Goal: Information Seeking & Learning: Learn about a topic

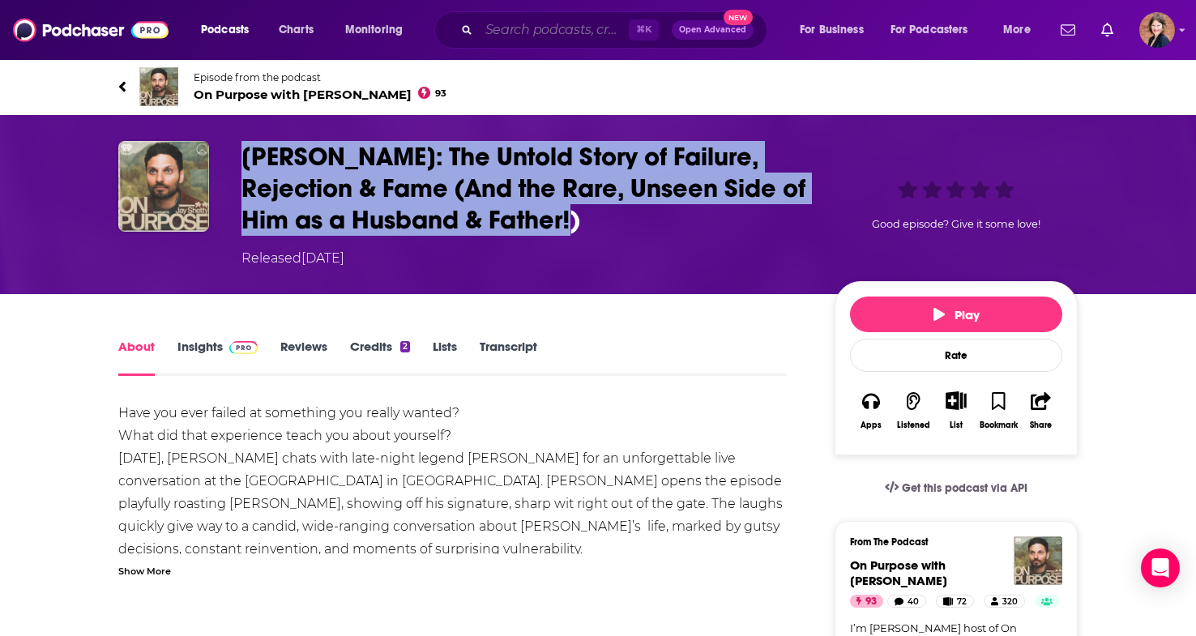
click at [521, 36] on input "Search podcasts, credits, & more..." at bounding box center [554, 30] width 150 height 26
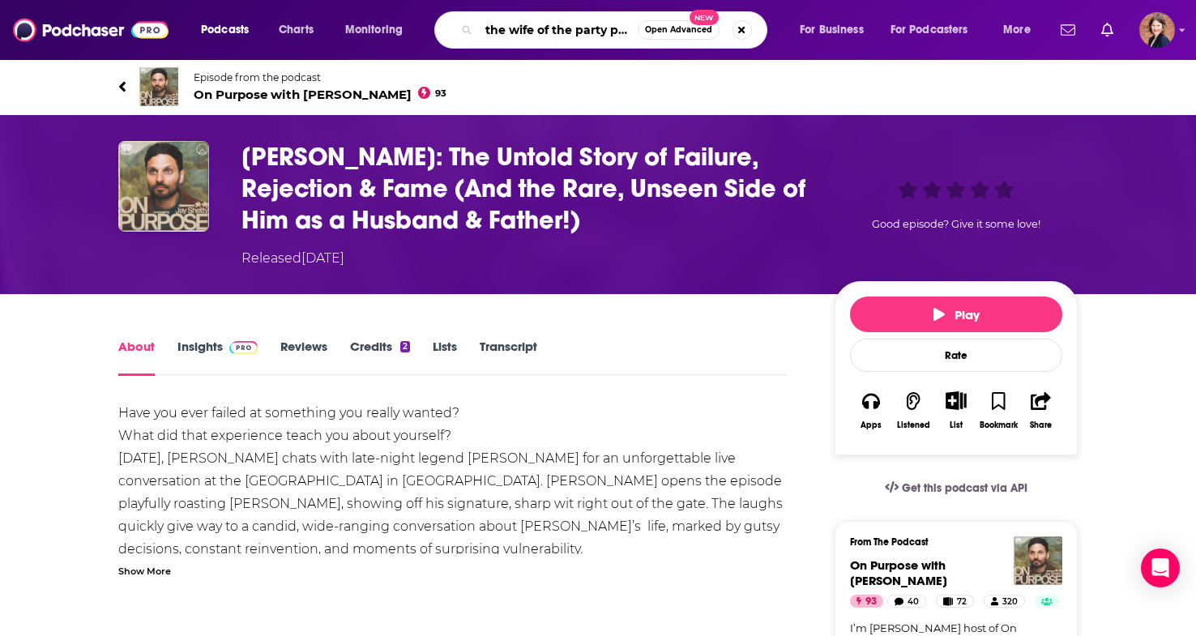
type input "the wife of the party podcast"
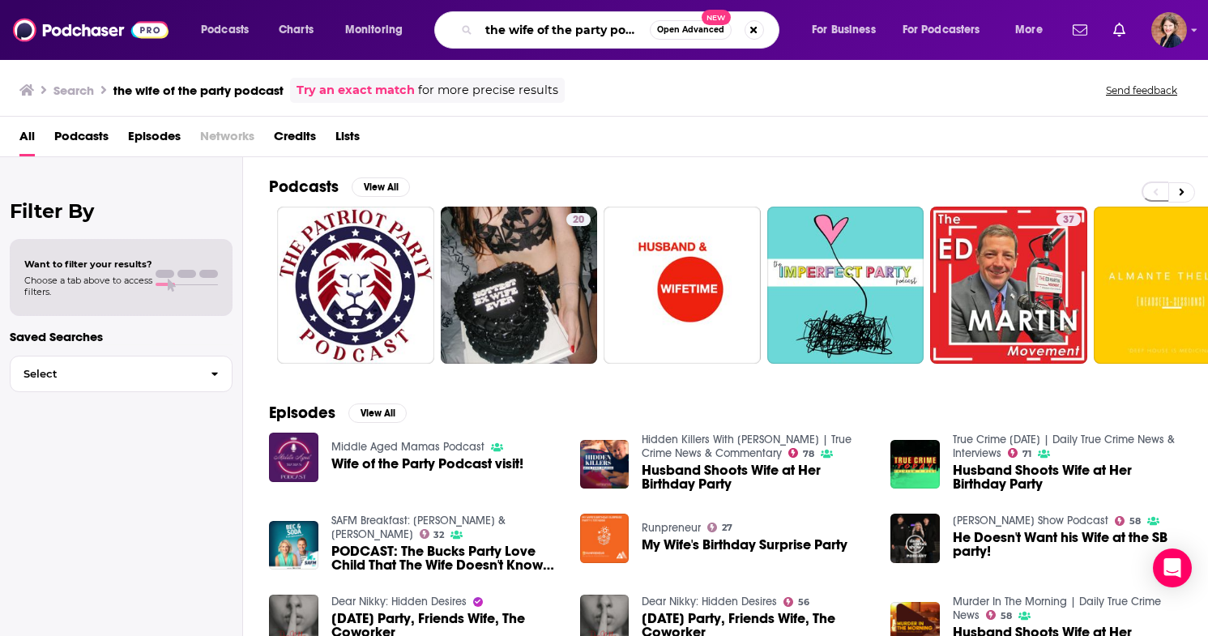
click at [628, 31] on input "the wife of the party podcast" at bounding box center [564, 30] width 171 height 26
type input "the wife of the party"
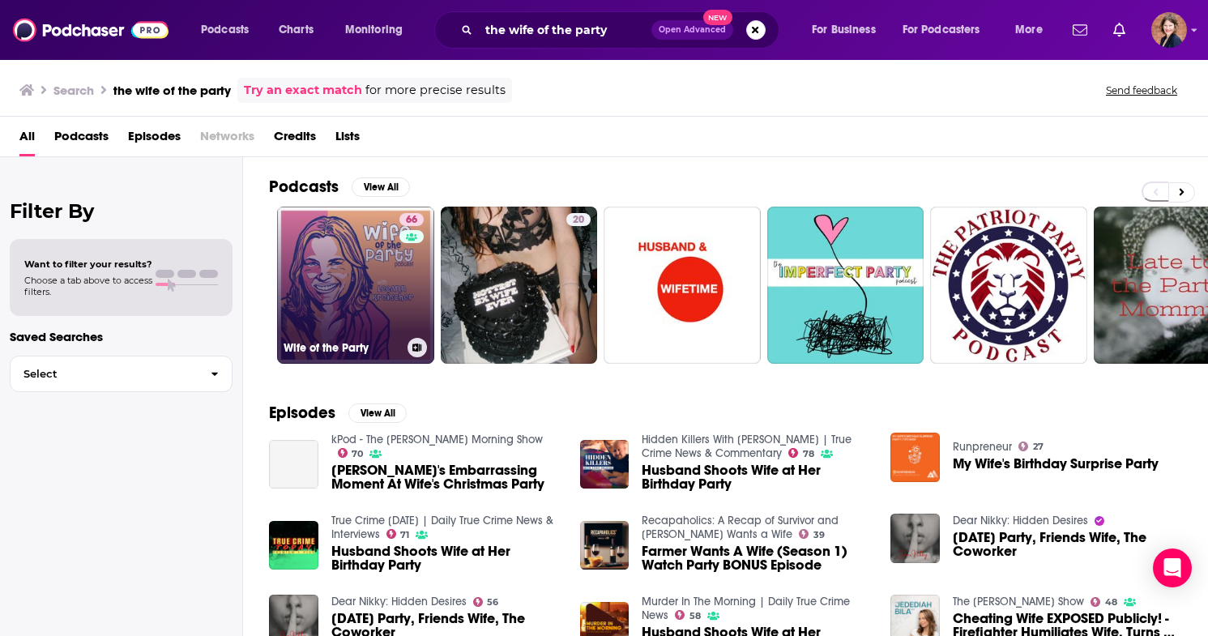
click at [361, 254] on link "66 Wife of the Party" at bounding box center [355, 285] width 157 height 157
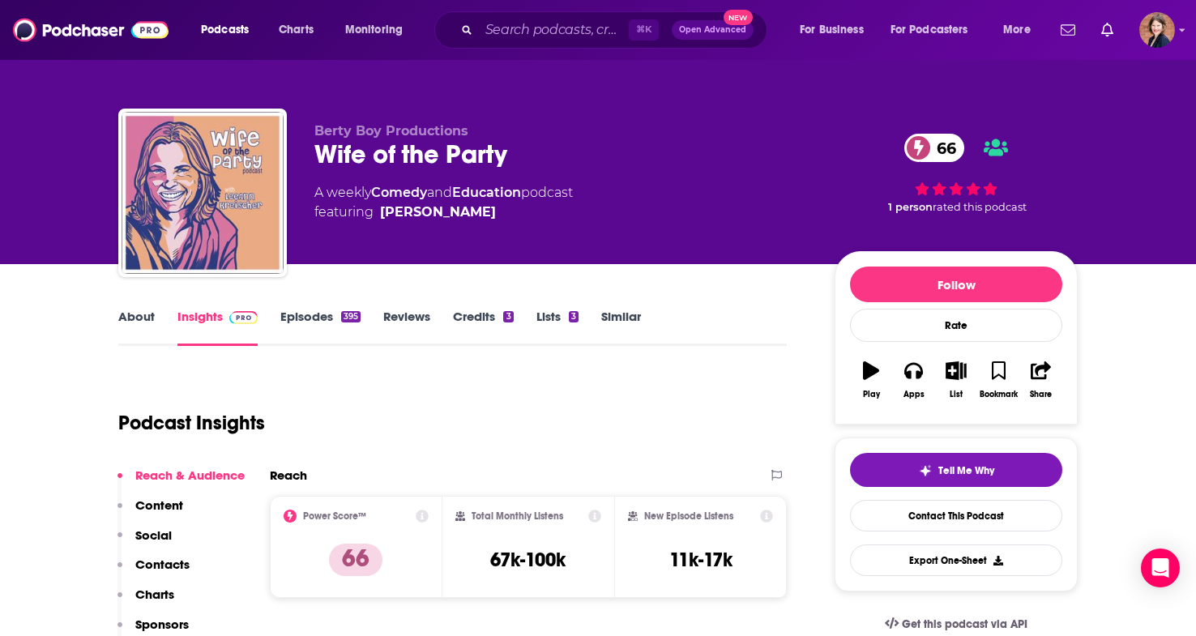
click at [304, 320] on link "Episodes 395" at bounding box center [320, 327] width 80 height 37
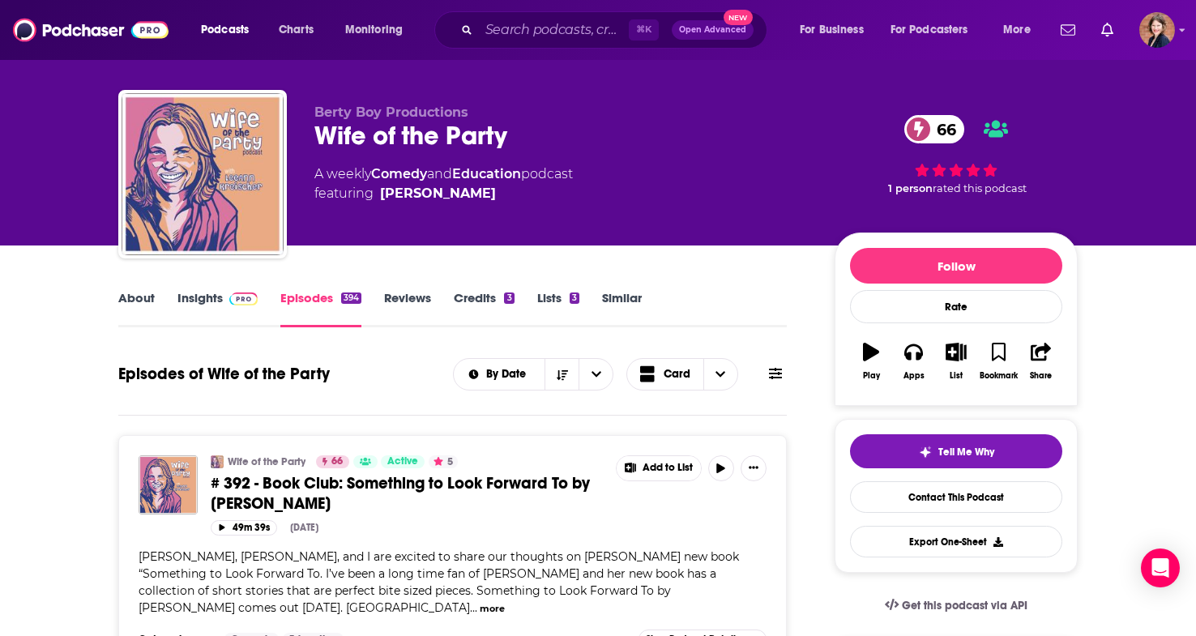
scroll to position [138, 0]
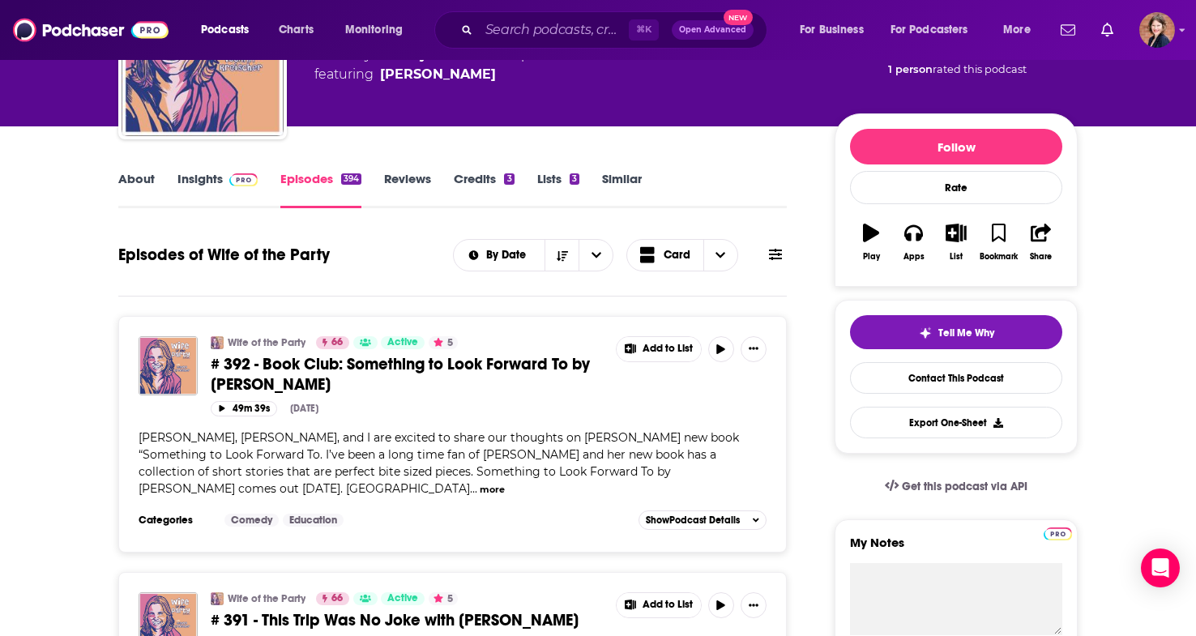
click at [757, 348] on icon "Show More Button" at bounding box center [754, 349] width 10 height 10
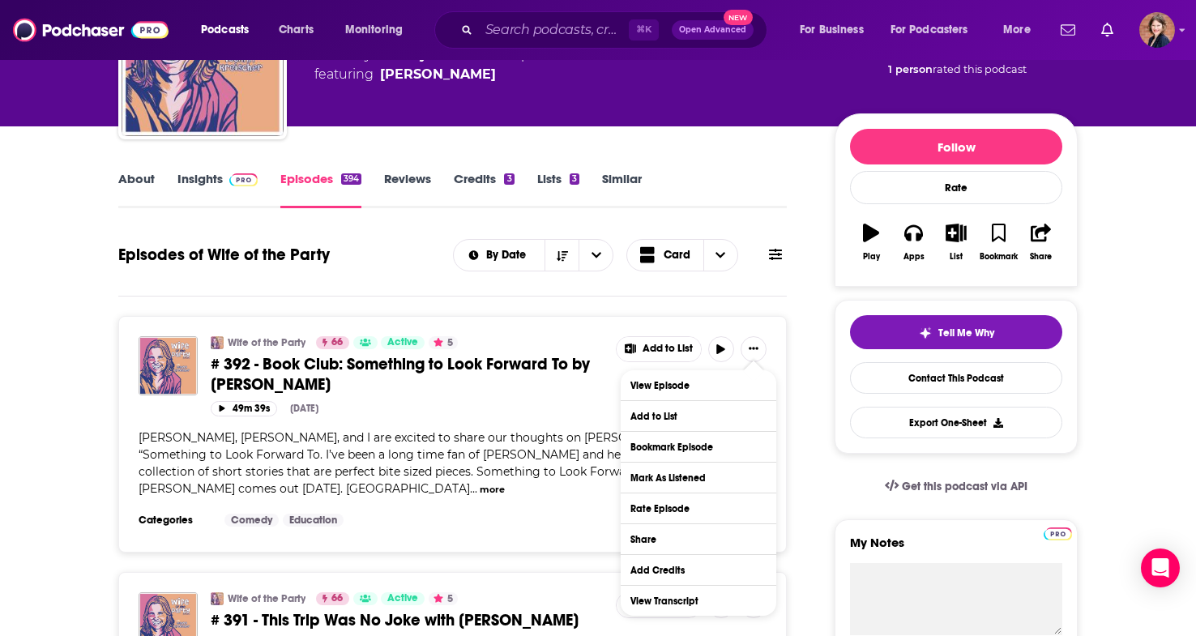
click at [479, 365] on span "# 392 - Book Club: Something to Look Forward To by [PERSON_NAME]" at bounding box center [400, 374] width 379 height 41
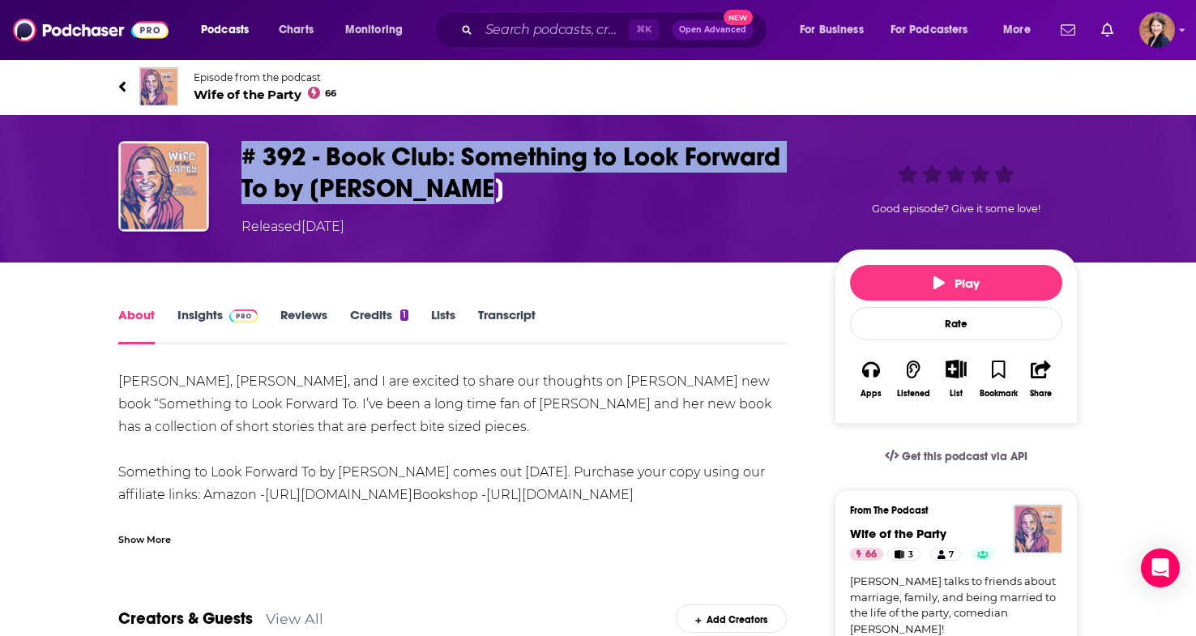
drag, startPoint x: 474, startPoint y: 191, endPoint x: 233, endPoint y: 159, distance: 243.6
click at [233, 159] on div "# 392 - Book Club: Something to Look Forward To by [PERSON_NAME] Released [DATE…" at bounding box center [597, 189] width 959 height 96
click at [335, 155] on h1 "# 392 - Book Club: Something to Look Forward To by [PERSON_NAME]" at bounding box center [524, 172] width 567 height 63
drag, startPoint x: 325, startPoint y: 155, endPoint x: 481, endPoint y: 198, distance: 162.4
click at [481, 198] on h1 "# 392 - Book Club: Something to Look Forward To by [PERSON_NAME]" at bounding box center [524, 172] width 567 height 63
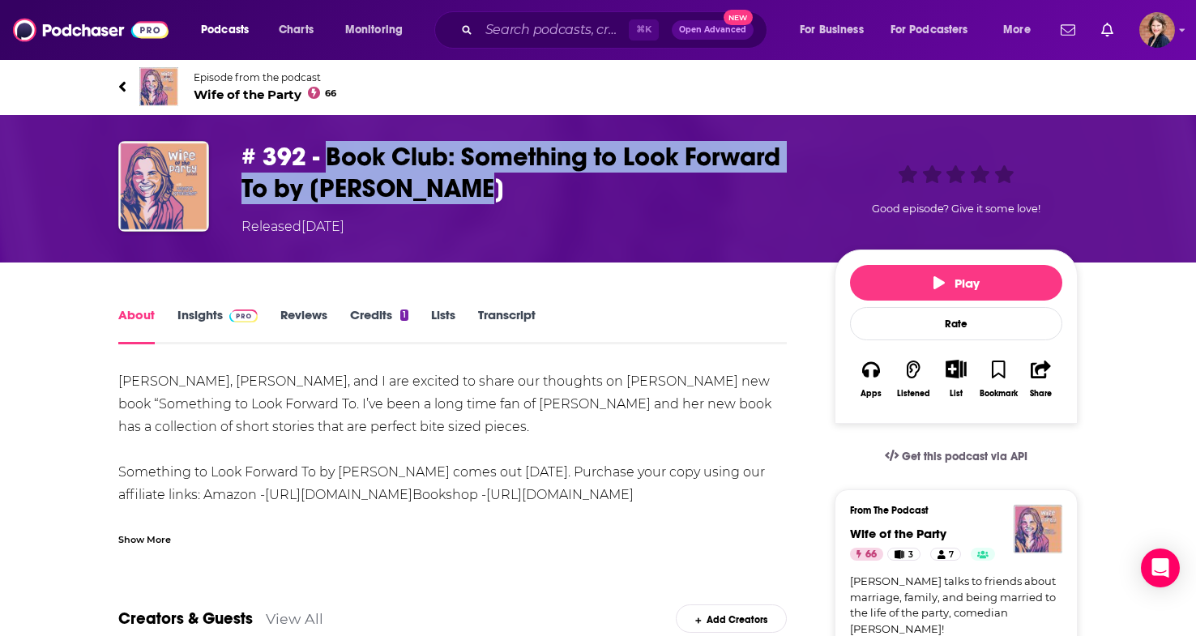
copy h1 "Book Club: Something to Look Forward To by [PERSON_NAME]"
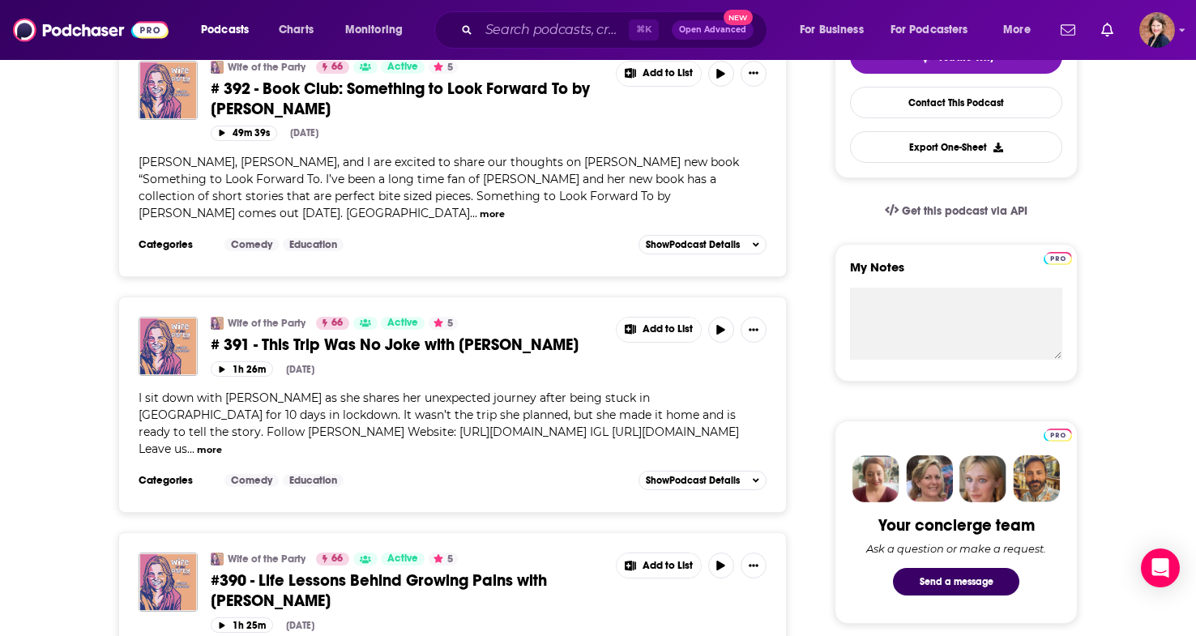
scroll to position [423, 0]
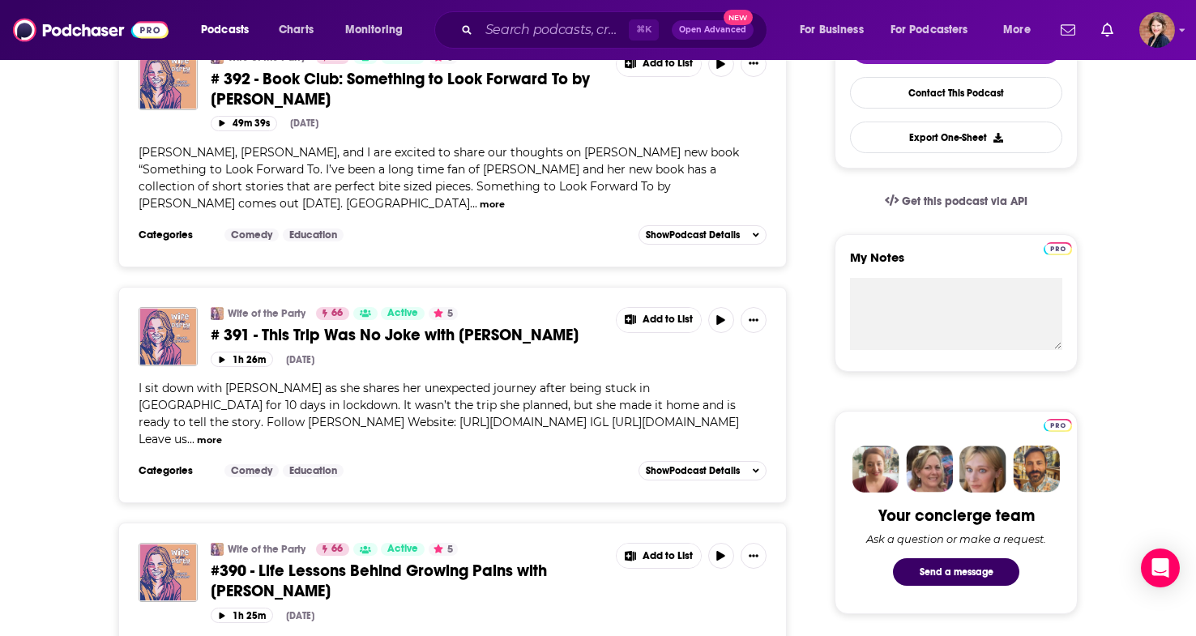
click at [403, 338] on span "# 391 - This Trip Was No Joke with [PERSON_NAME]" at bounding box center [395, 335] width 368 height 20
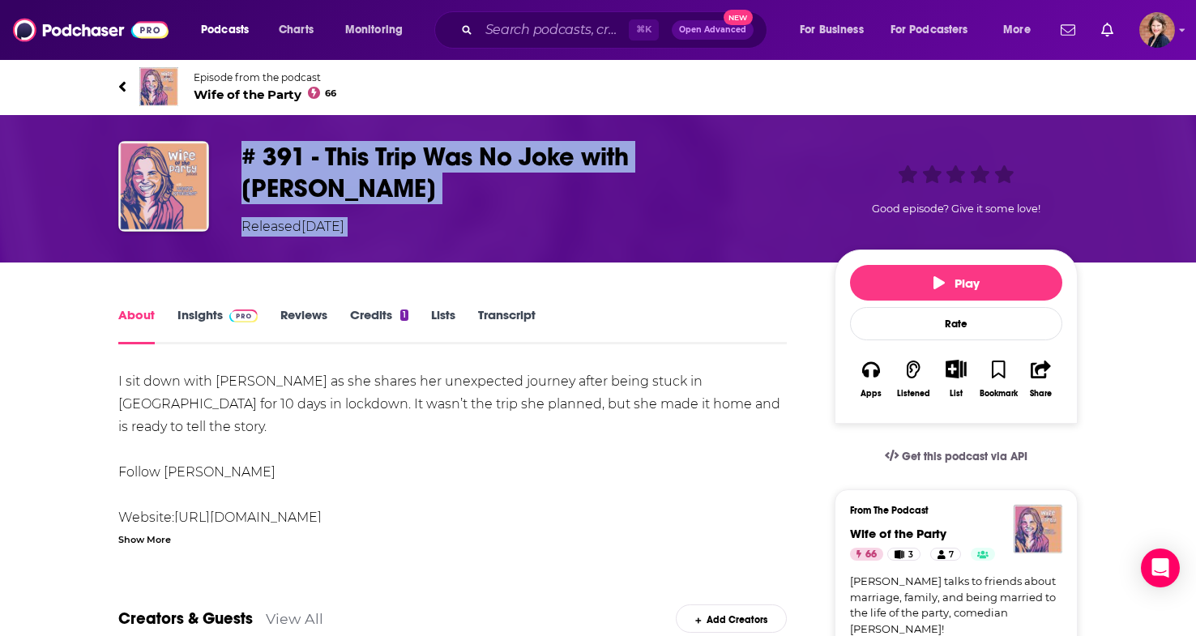
drag, startPoint x: 809, startPoint y: 148, endPoint x: 339, endPoint y: 138, distance: 470.0
click at [339, 138] on div "# 391 - This Trip Was No Joke with [PERSON_NAME] Released [DATE] Good episode? …" at bounding box center [597, 188] width 1037 height 147
drag, startPoint x: 329, startPoint y: 149, endPoint x: 779, endPoint y: 166, distance: 450.8
click at [779, 166] on h1 "# 391 - This Trip Was No Joke with [PERSON_NAME]" at bounding box center [524, 172] width 567 height 63
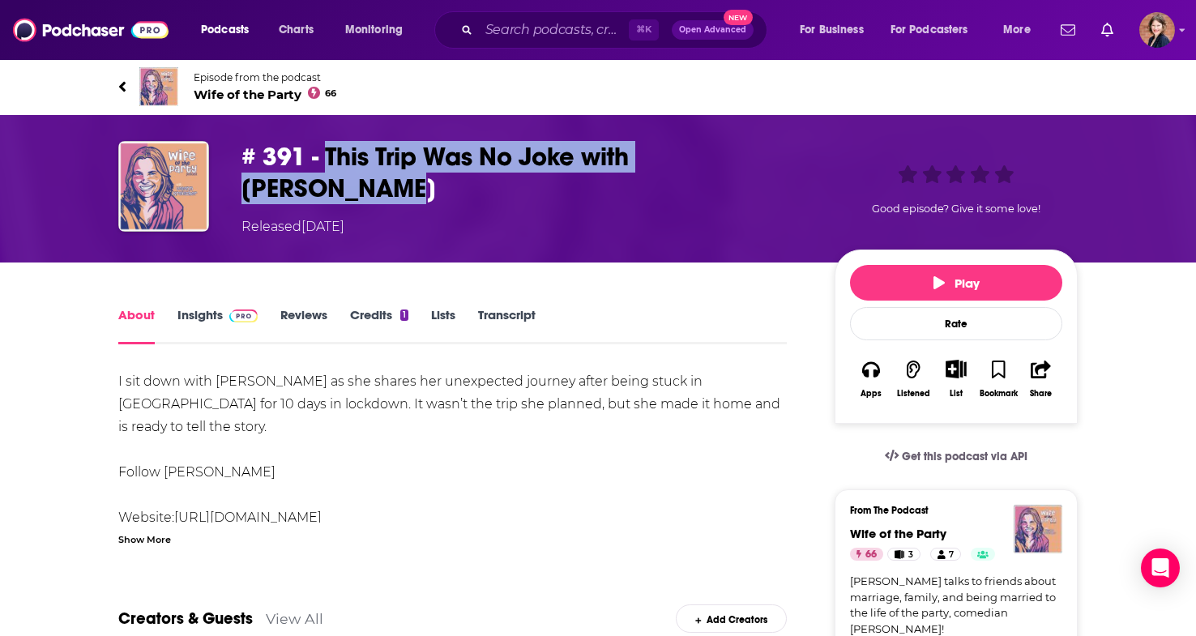
copy h1 "This Trip Was No Joke with [PERSON_NAME]"
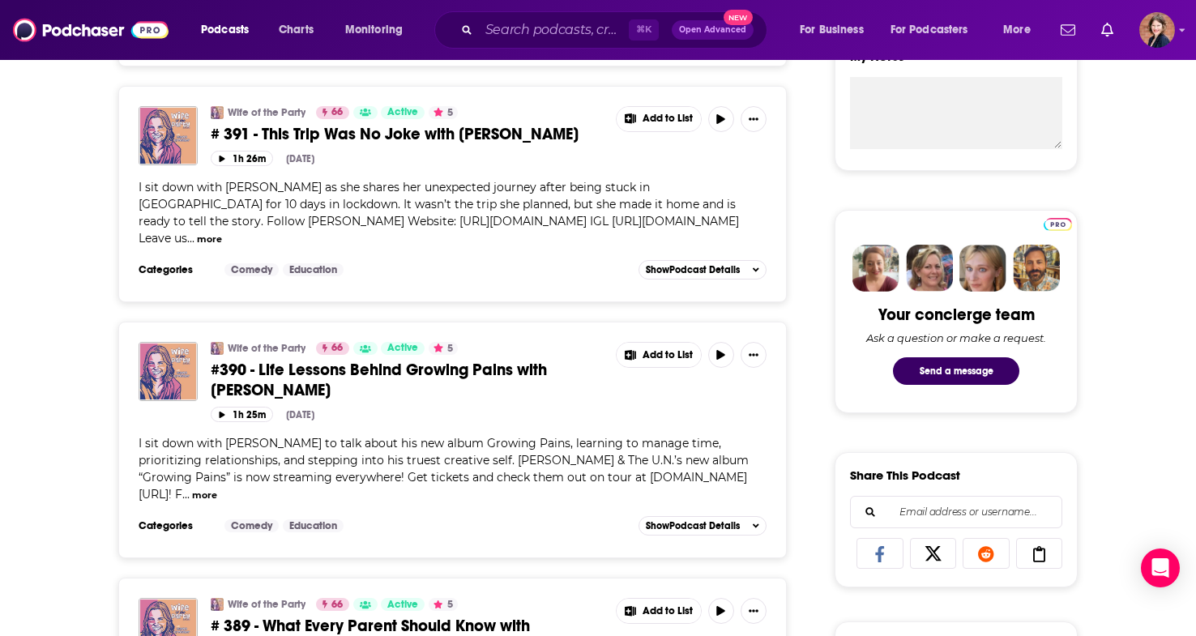
scroll to position [650, 0]
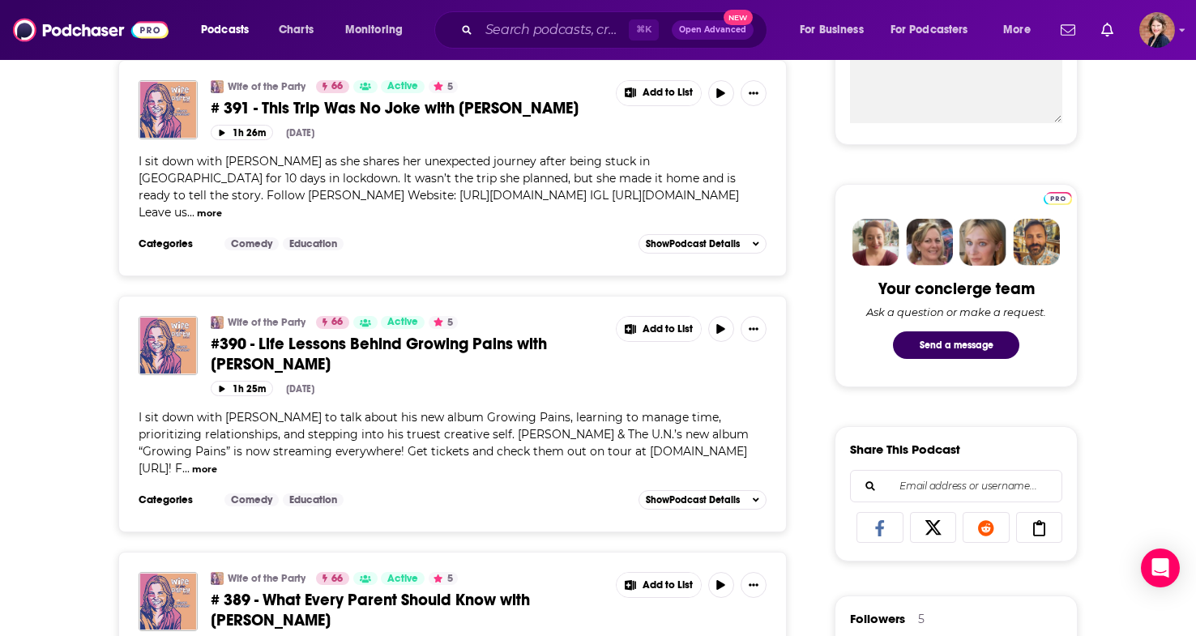
click at [377, 334] on span "#390 - Life Lessons Behind Growing Pains with [PERSON_NAME]" at bounding box center [379, 354] width 336 height 41
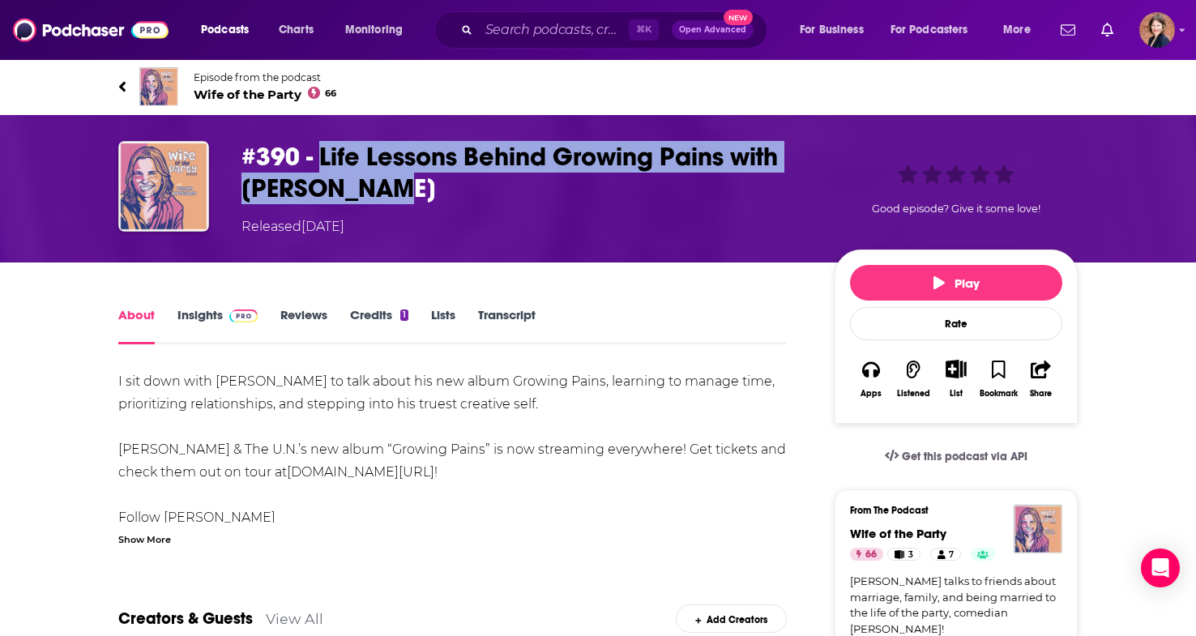
drag, startPoint x: 399, startPoint y: 191, endPoint x: 324, endPoint y: 156, distance: 82.3
click at [324, 156] on h1 "#390 - Life Lessons Behind Growing Pains with [PERSON_NAME]" at bounding box center [524, 172] width 567 height 63
copy h1 "ife Lessons Behind Growing Pains with [PERSON_NAME]"
click at [124, 92] on icon at bounding box center [122, 87] width 8 height 16
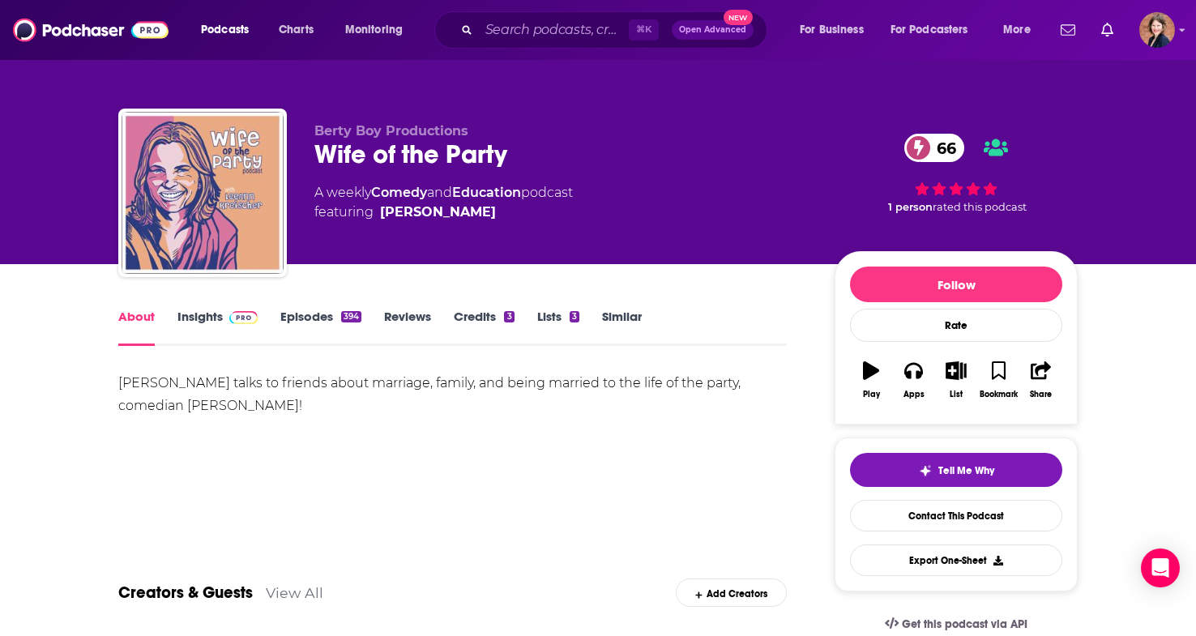
click at [996, 98] on div "Berty Boy Productions Wife of the Party 66 A weekly Comedy and Education podcas…" at bounding box center [598, 176] width 984 height 175
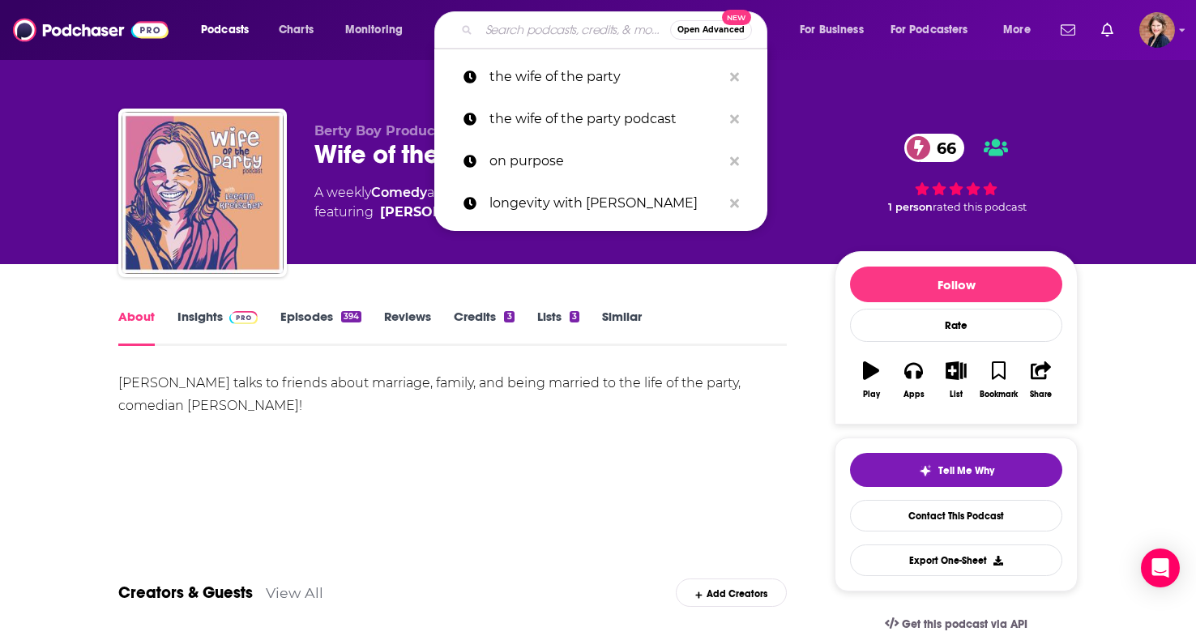
click at [566, 33] on input "Search podcasts, credits, & more..." at bounding box center [574, 30] width 191 height 26
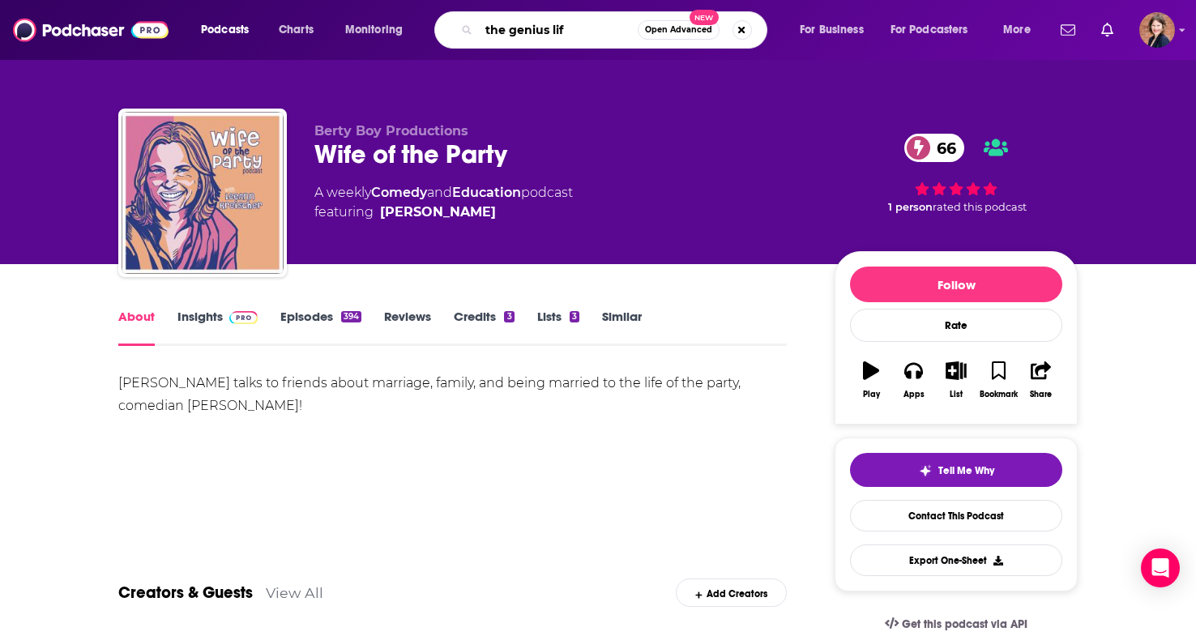
type input "the genius life"
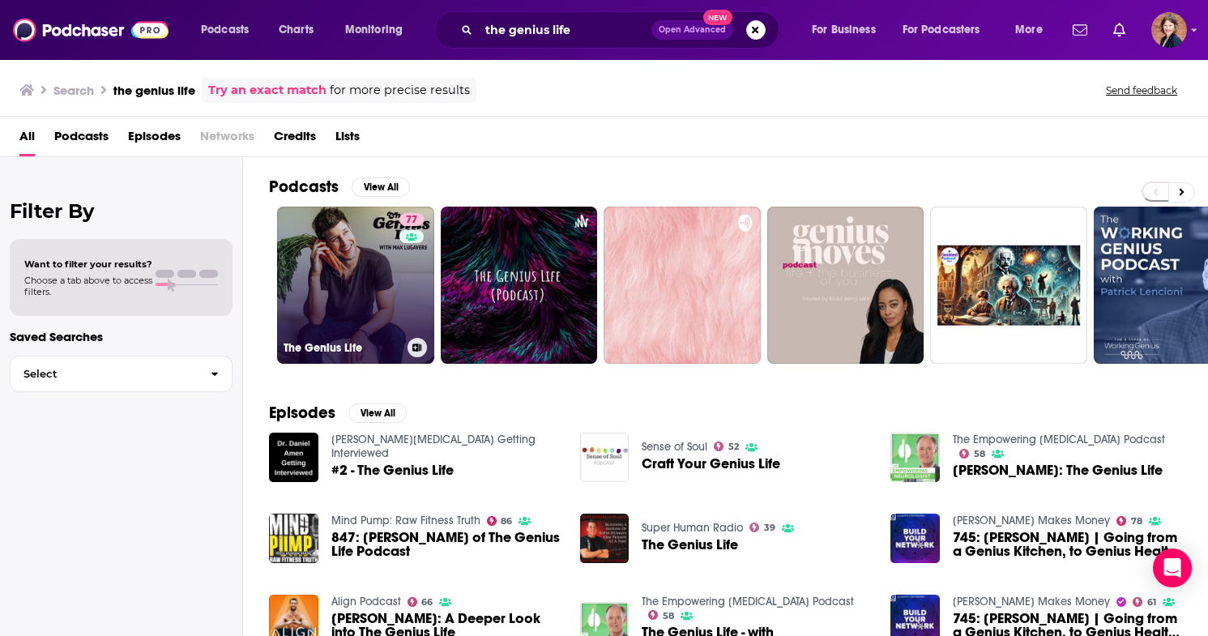
click at [301, 286] on link "77 The Genius Life" at bounding box center [355, 285] width 157 height 157
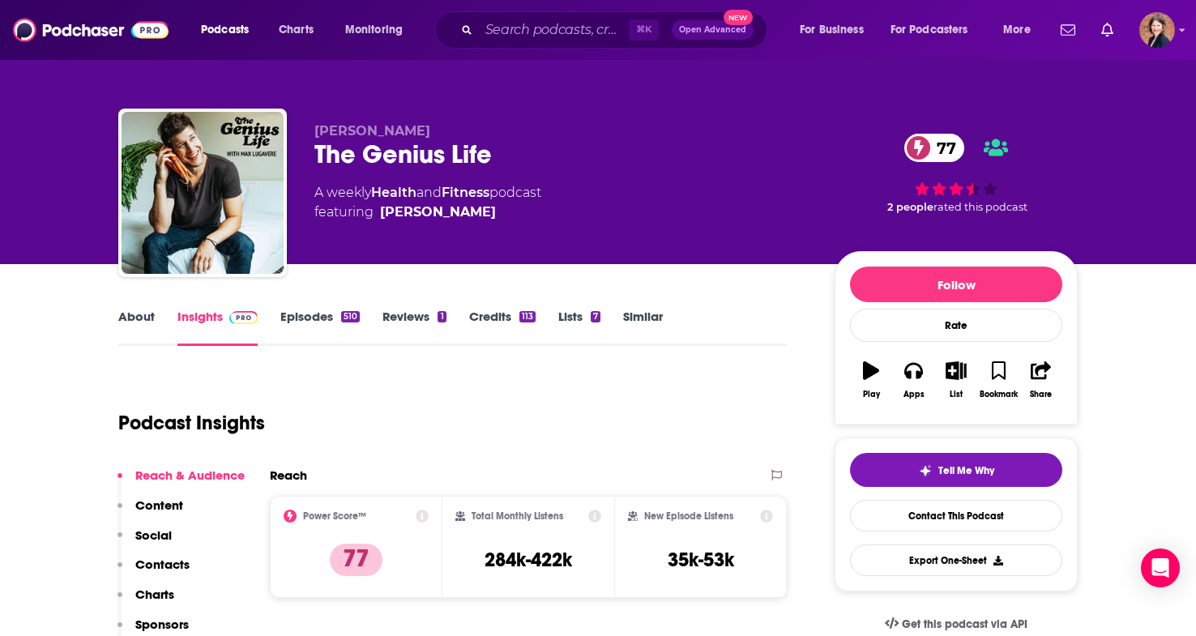
click at [145, 322] on link "About" at bounding box center [136, 327] width 36 height 37
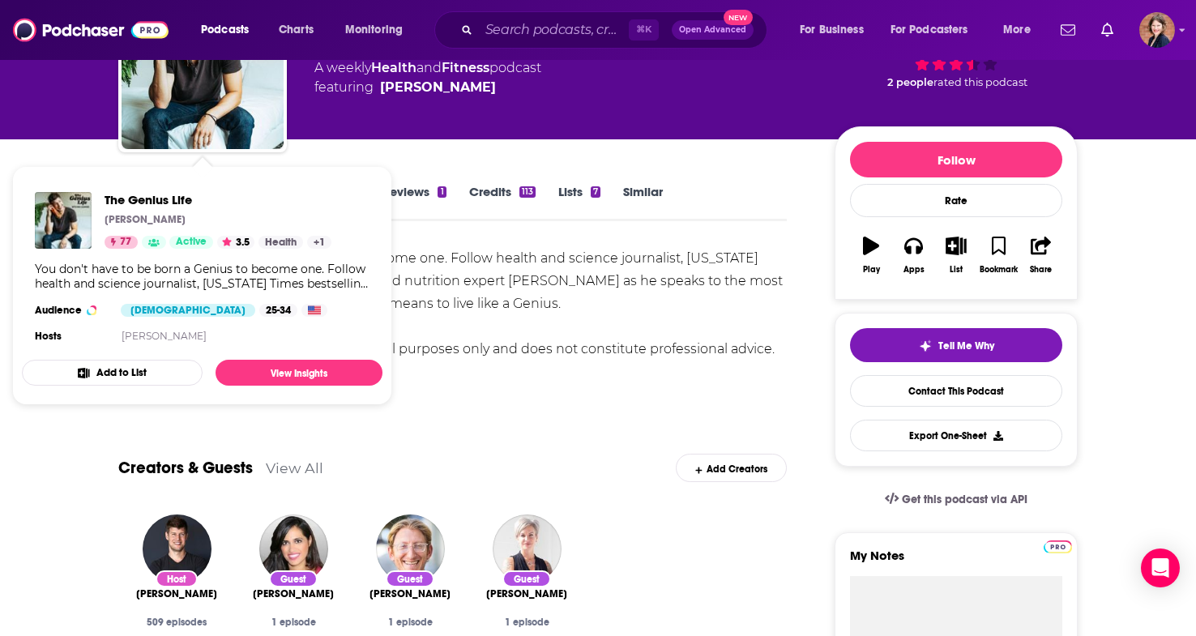
scroll to position [157, 0]
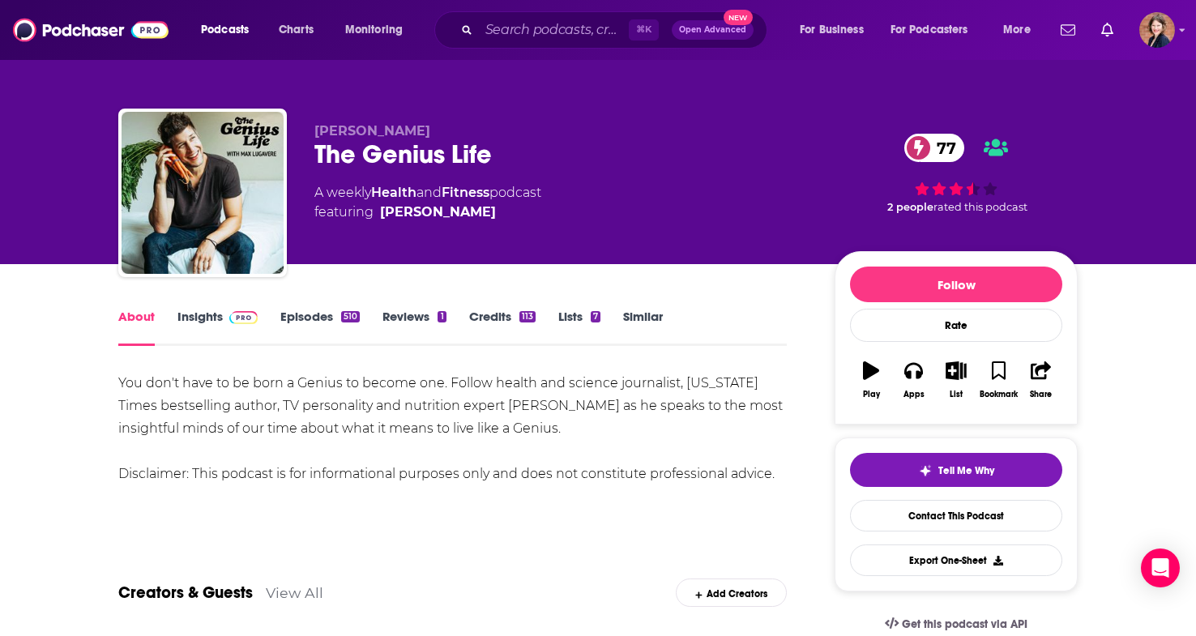
scroll to position [0, 0]
click at [322, 315] on link "Episodes 510" at bounding box center [319, 327] width 79 height 37
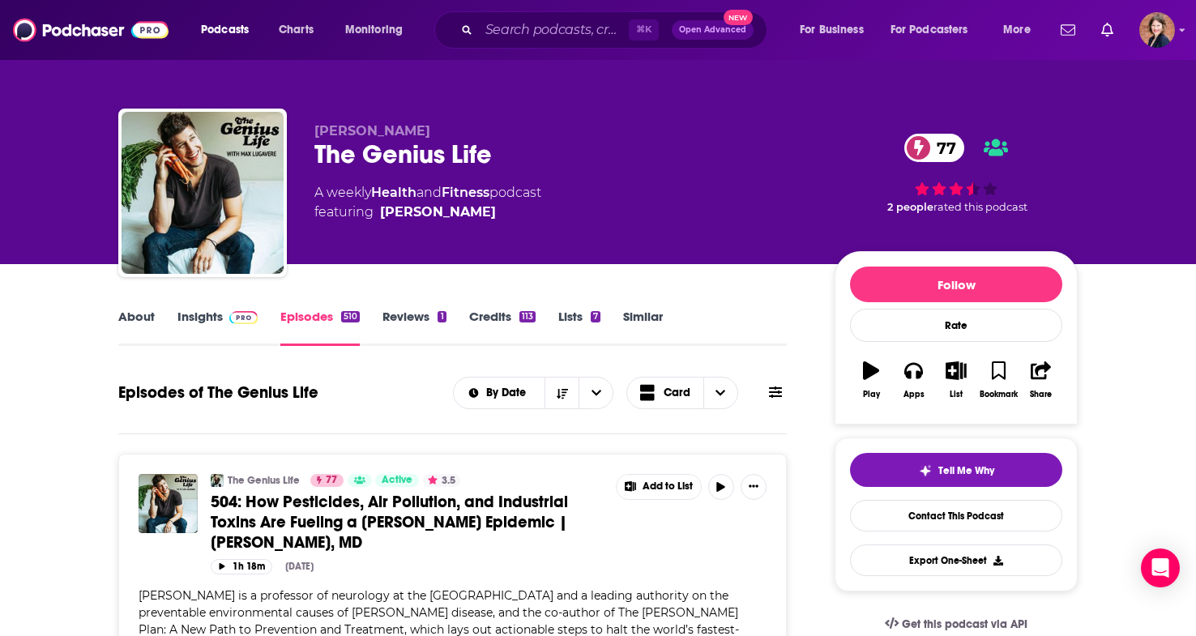
click at [419, 519] on span "504: How Pesticides, Air Pollution, and Industrial Toxins Are Fueling a [PERSON…" at bounding box center [389, 522] width 357 height 61
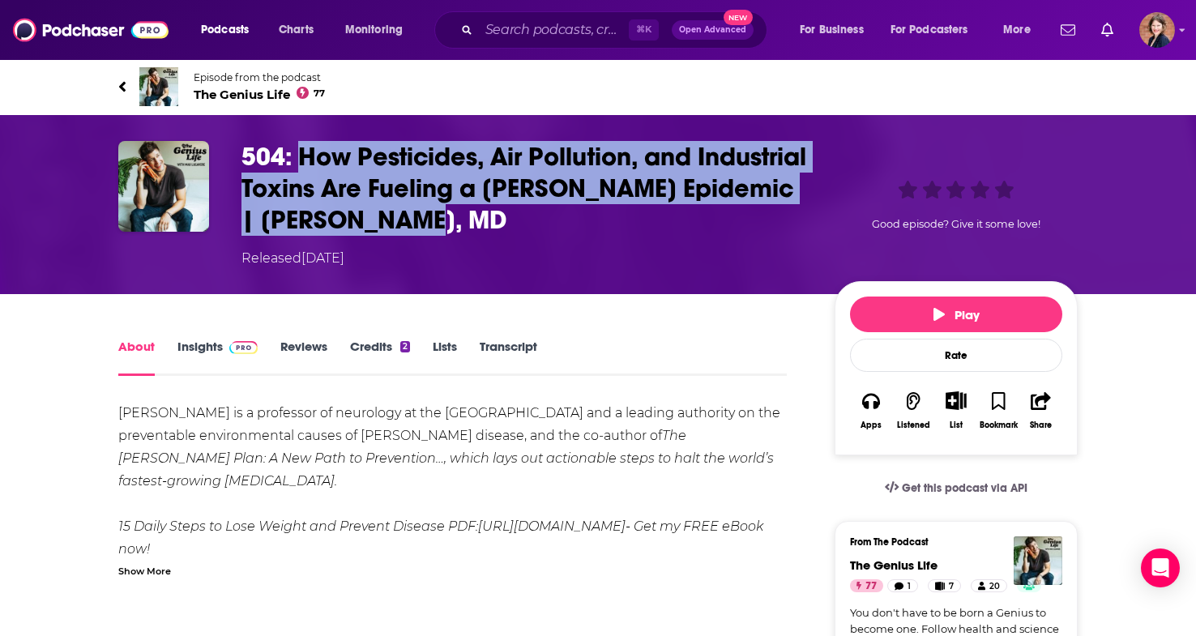
drag, startPoint x: 580, startPoint y: 215, endPoint x: 301, endPoint y: 148, distance: 287.3
click at [301, 148] on h1 "504: How Pesticides, Air Pollution, and Industrial Toxins Are Fueling a [PERSON…" at bounding box center [524, 188] width 567 height 95
copy h1 "How Pesticides, Air Pollution, and Industrial Toxins Are Fueling a [PERSON_NAME…"
click at [123, 86] on icon at bounding box center [122, 87] width 8 height 16
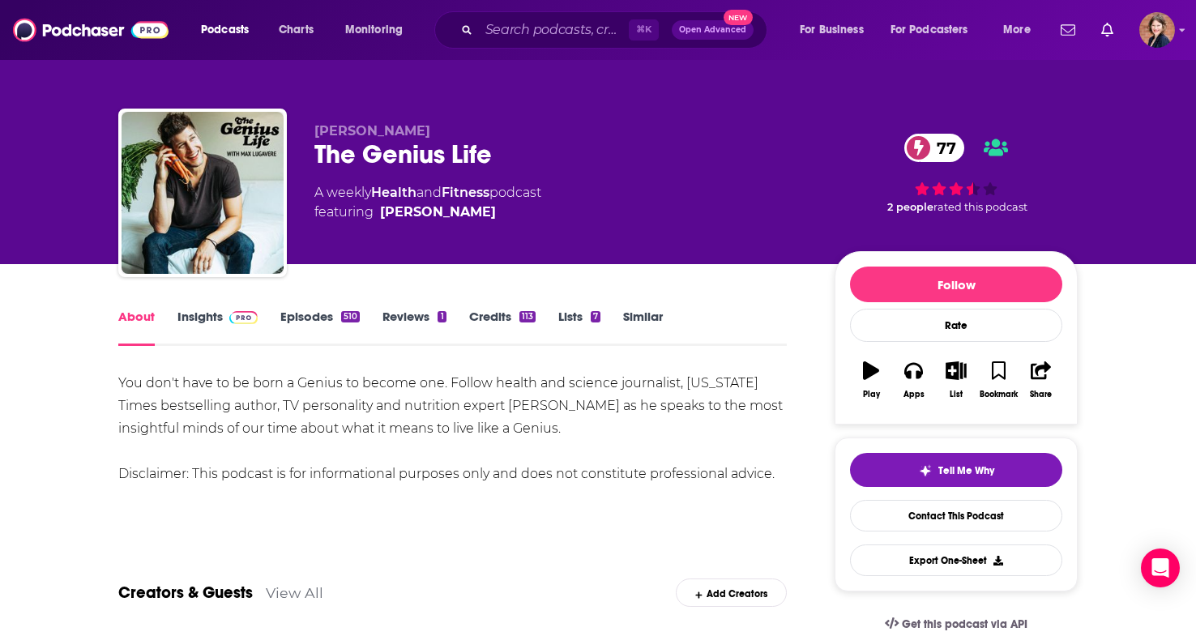
click at [311, 329] on link "Episodes 510" at bounding box center [319, 327] width 79 height 37
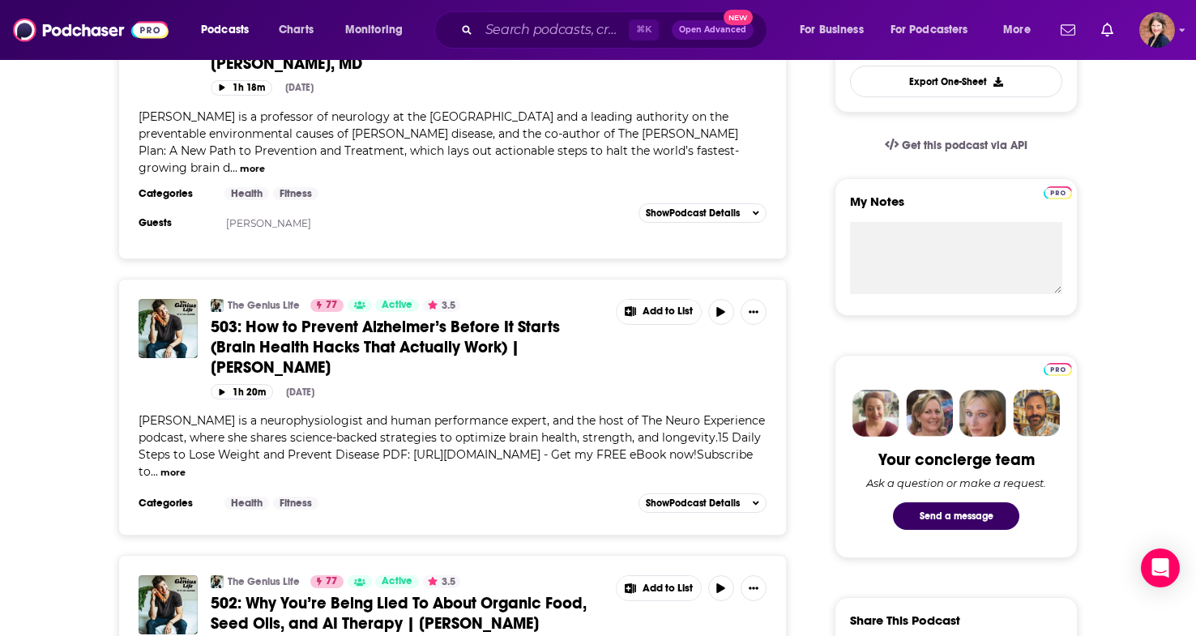
scroll to position [487, 0]
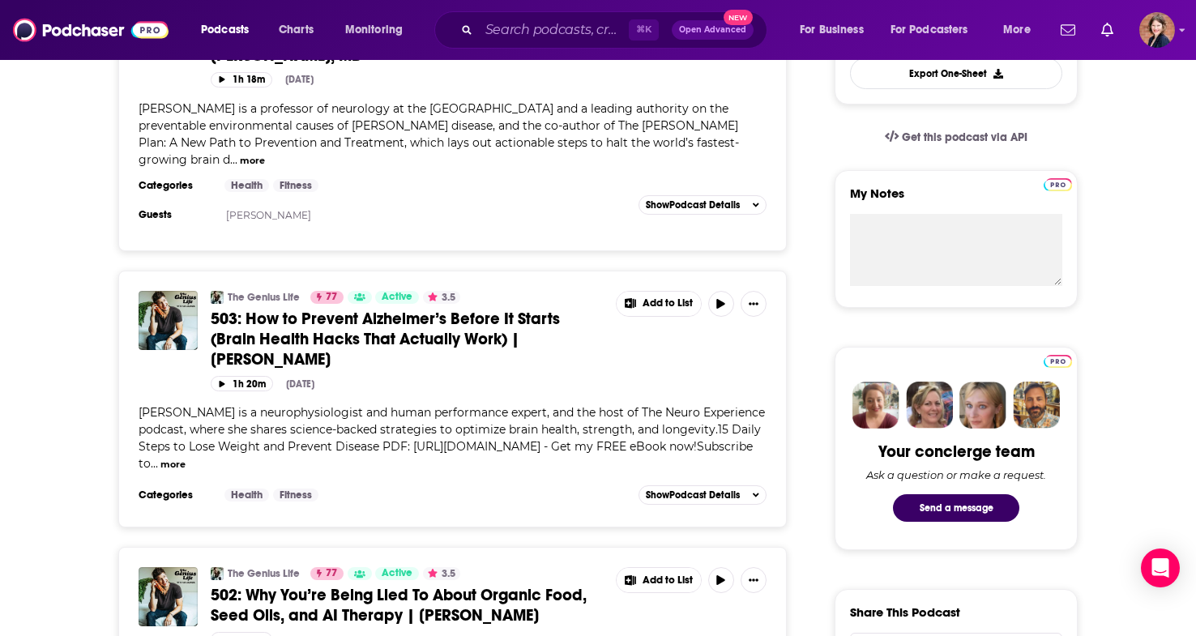
click at [379, 331] on span "503: How to Prevent Alzheimer’s Before It Starts (Brain Health Hacks That Actua…" at bounding box center [385, 339] width 349 height 61
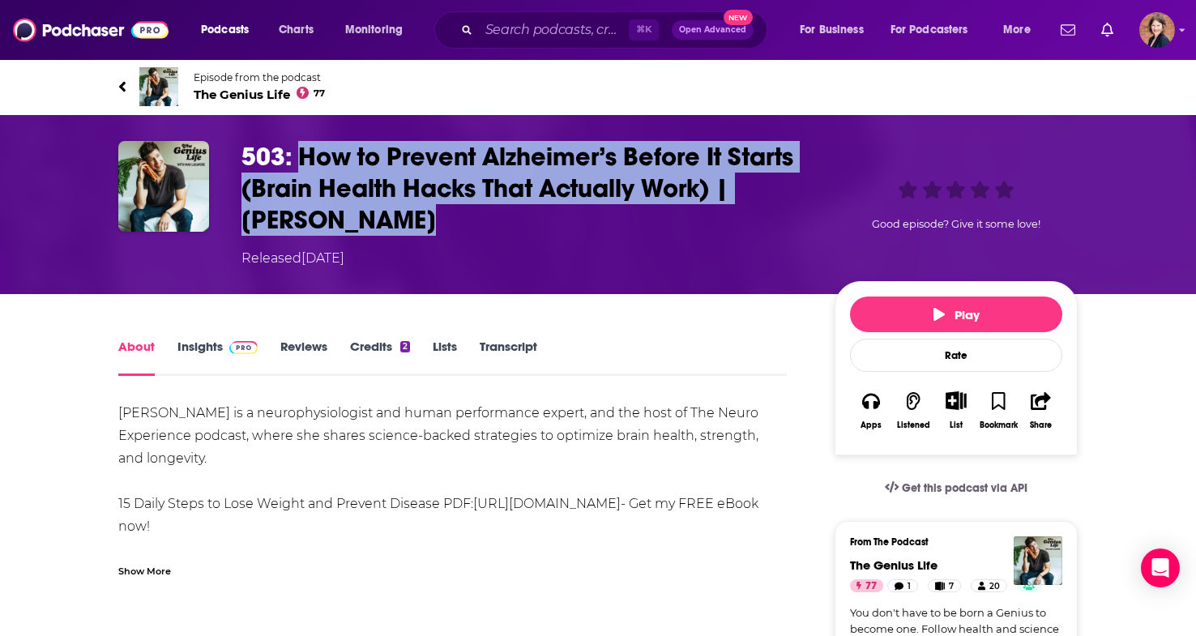
drag, startPoint x: 407, startPoint y: 216, endPoint x: 299, endPoint y: 153, distance: 124.5
click at [299, 153] on h1 "503: How to Prevent Alzheimer’s Before It Starts (Brain Health Hacks That Actua…" at bounding box center [524, 188] width 567 height 95
copy h1 "How to Prevent Alzheimer’s Before It Starts (Brain Health Hacks That Actually W…"
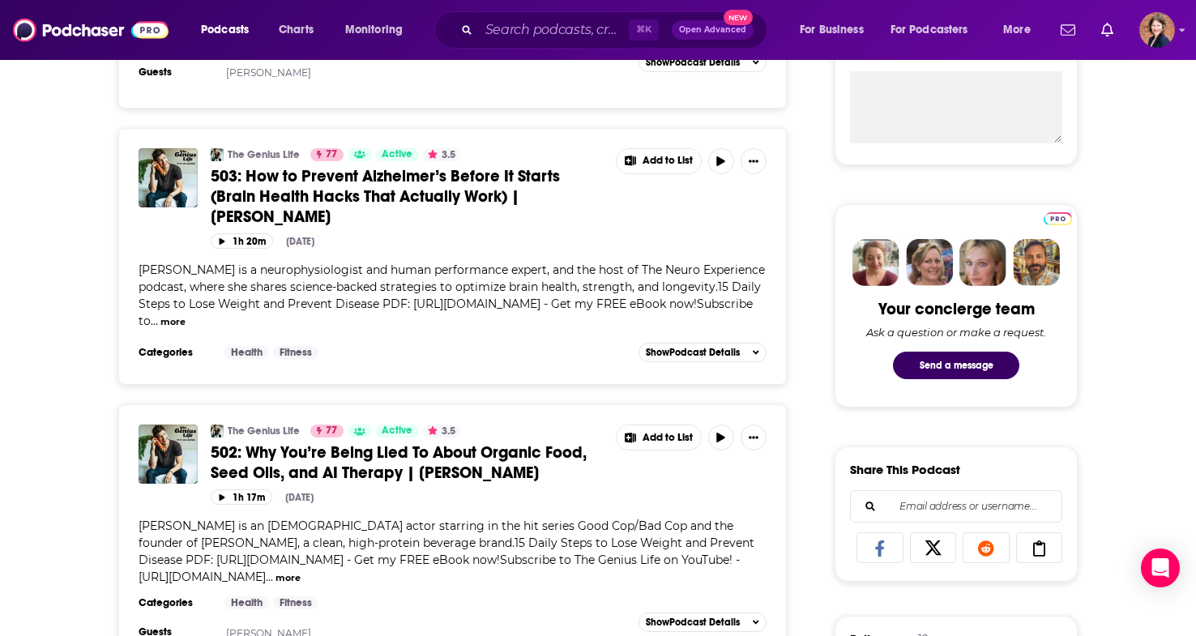
scroll to position [735, 0]
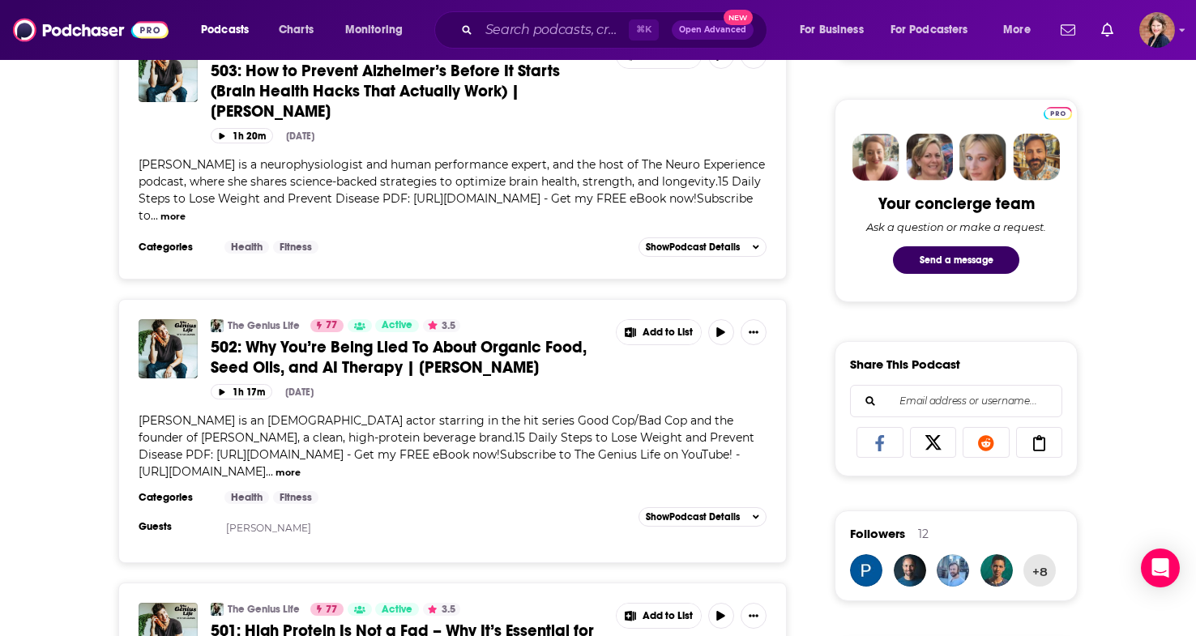
click at [413, 365] on span "502: Why You’re Being Lied To About Organic Food, Seed Oils, and AI Therapy | […" at bounding box center [399, 357] width 376 height 41
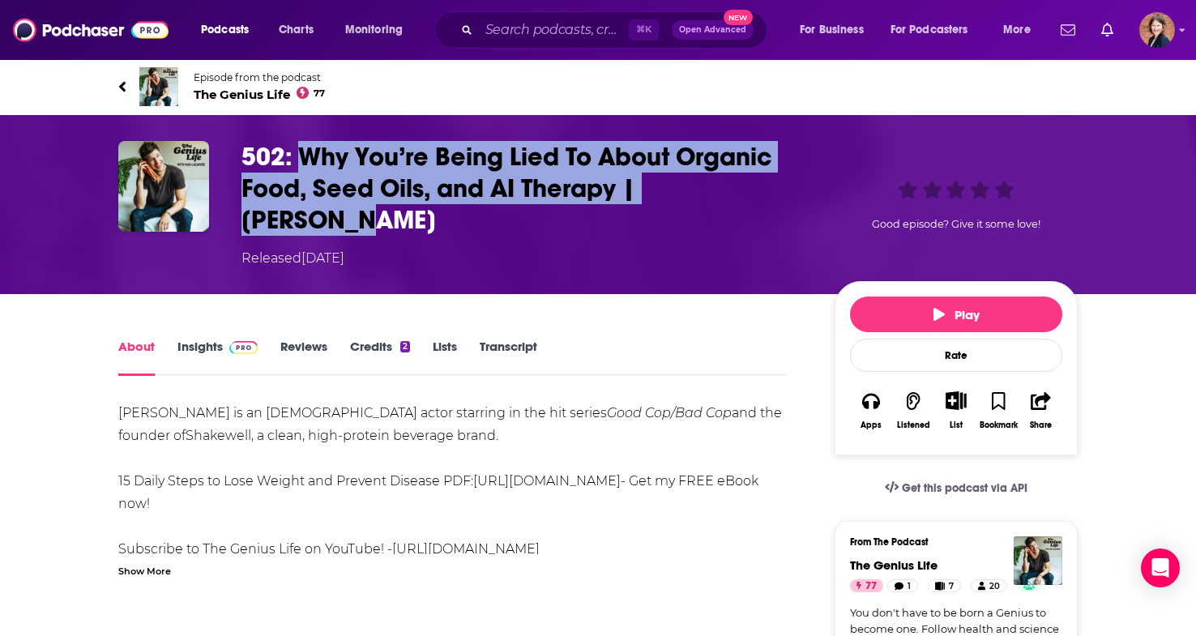
drag, startPoint x: 762, startPoint y: 186, endPoint x: 308, endPoint y: 156, distance: 455.5
click at [308, 156] on h1 "502: Why You’re Being Lied To About Organic Food, Seed Oils, and AI Therapy | […" at bounding box center [524, 188] width 567 height 95
copy h1 "Why You’re Being Lied To About Organic Food, Seed Oils, and AI Therapy | [PERSO…"
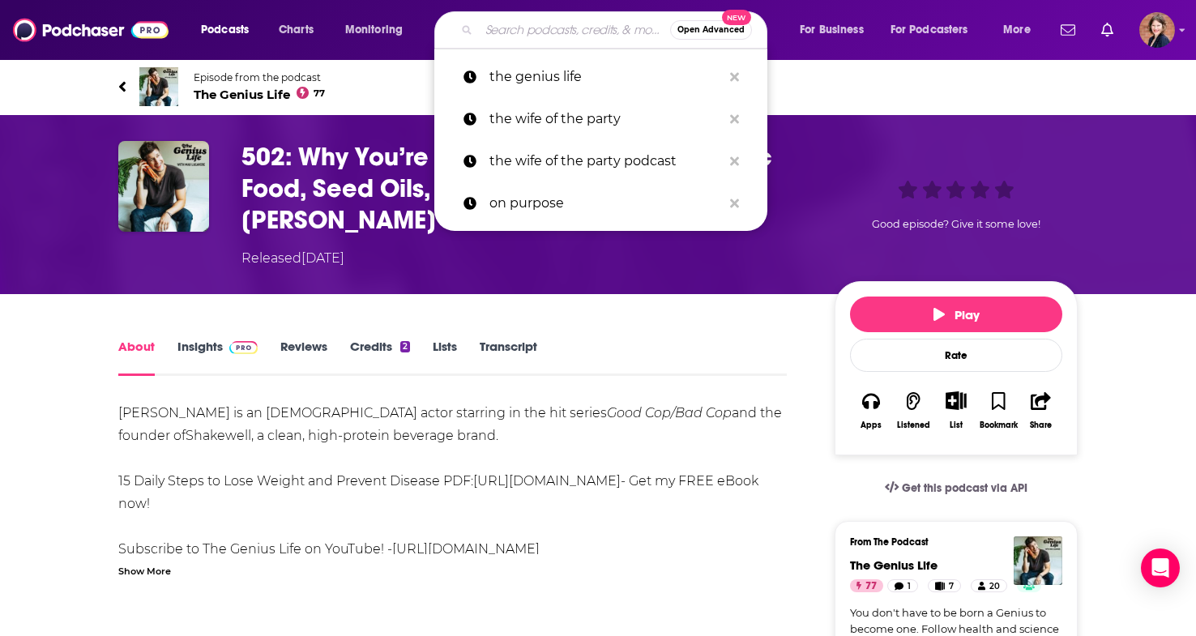
click at [514, 23] on input "Search podcasts, credits, & more..." at bounding box center [574, 30] width 191 height 26
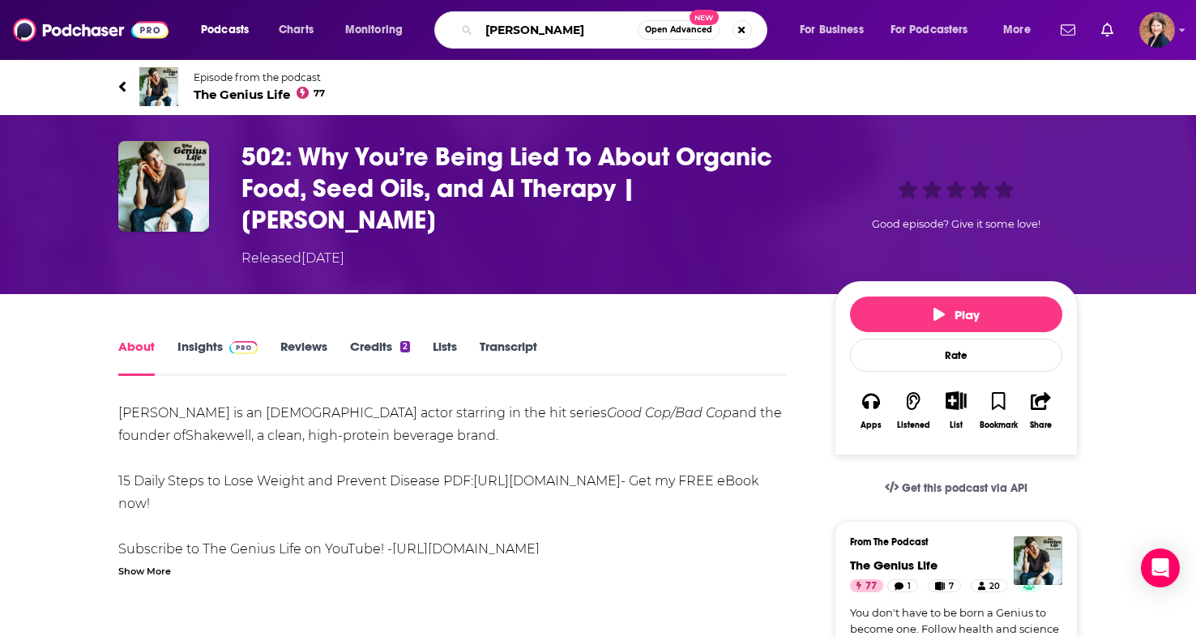
type input "oldish"
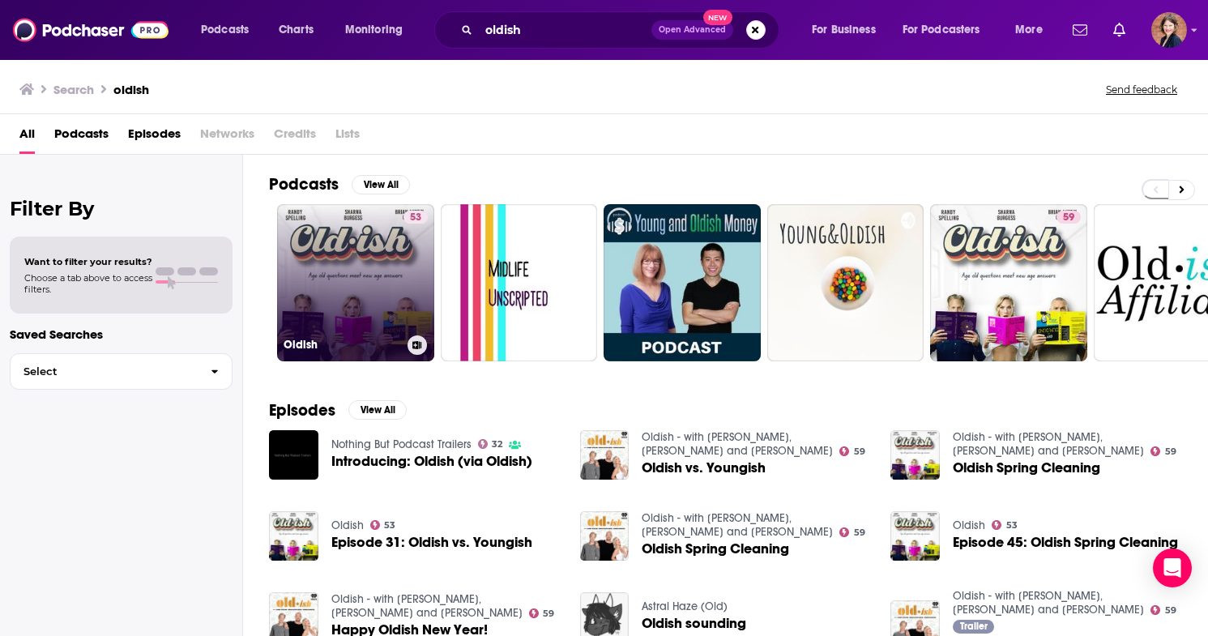
click at [295, 241] on link "53 Oldish" at bounding box center [355, 282] width 157 height 157
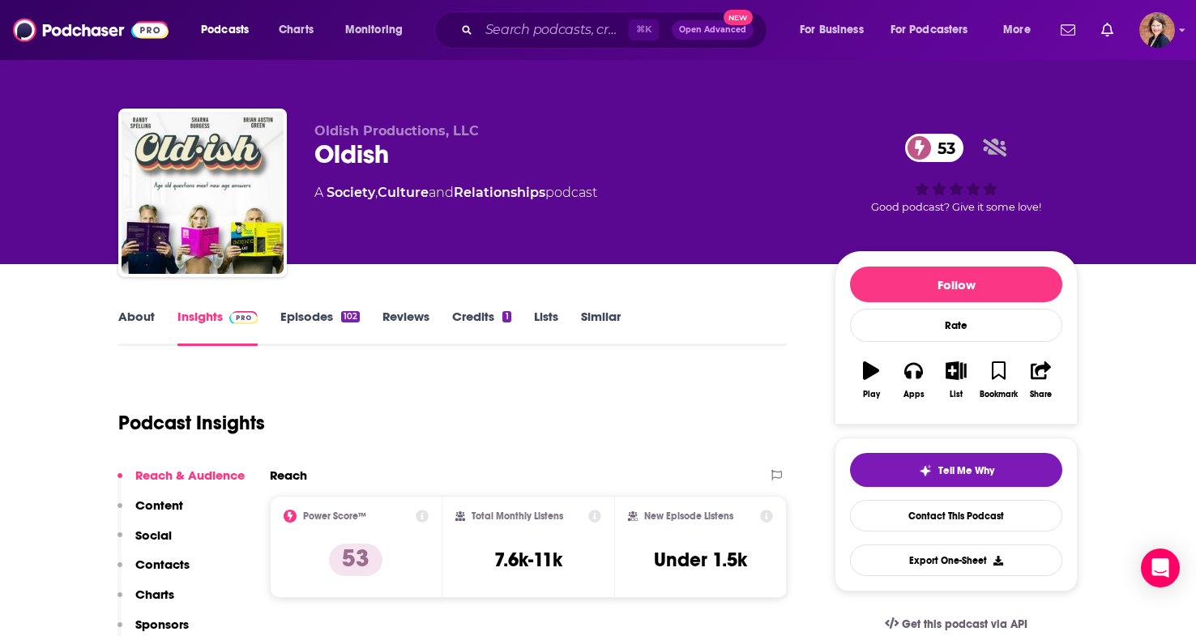
click at [144, 328] on link "About" at bounding box center [136, 327] width 36 height 37
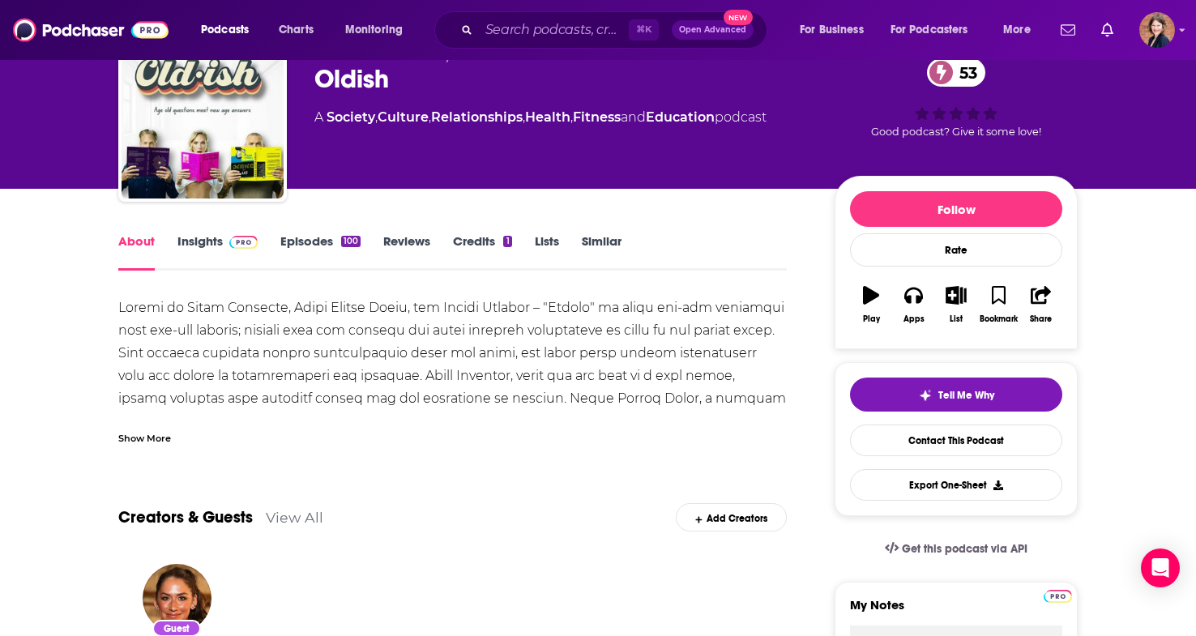
scroll to position [85, 0]
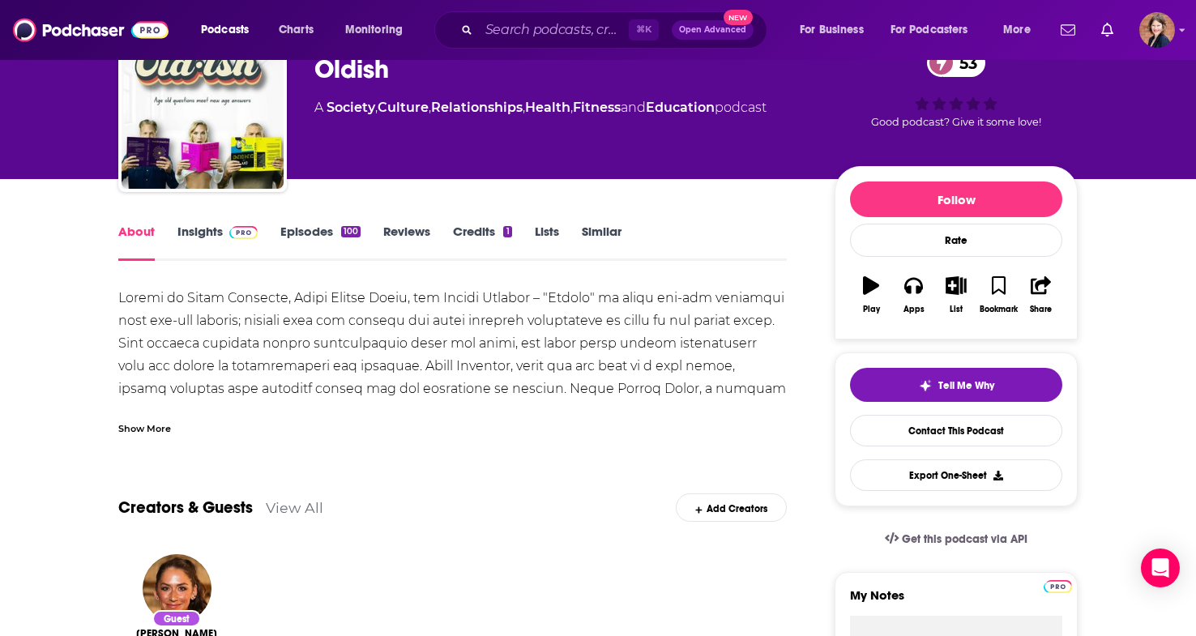
click at [163, 424] on div "Show More" at bounding box center [144, 427] width 53 height 15
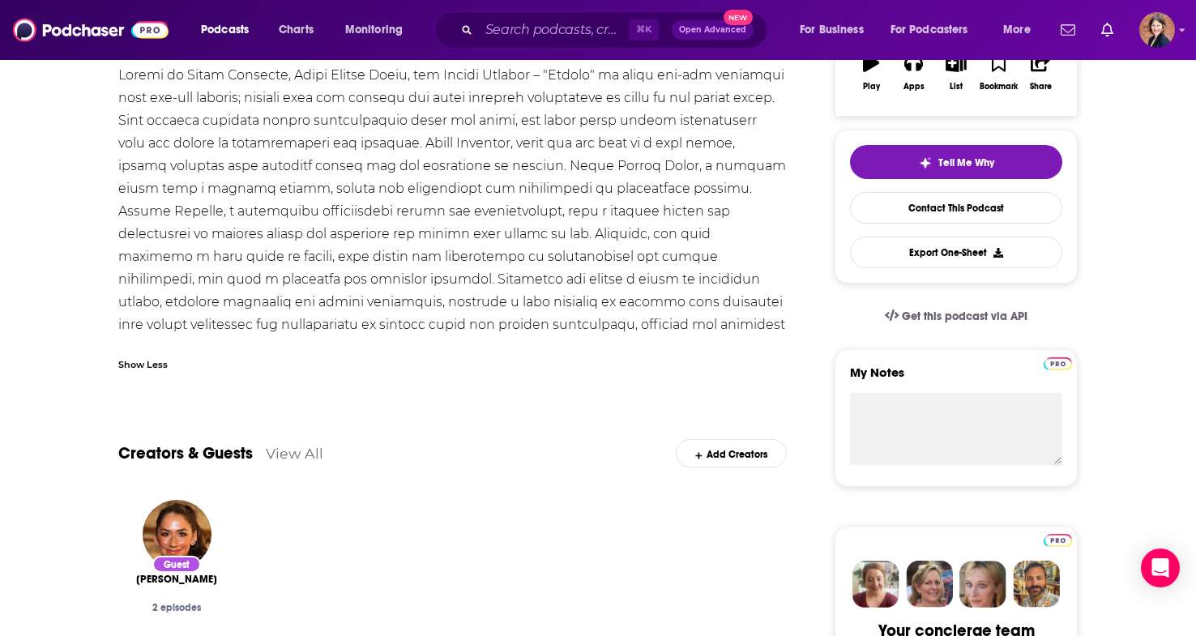
scroll to position [0, 0]
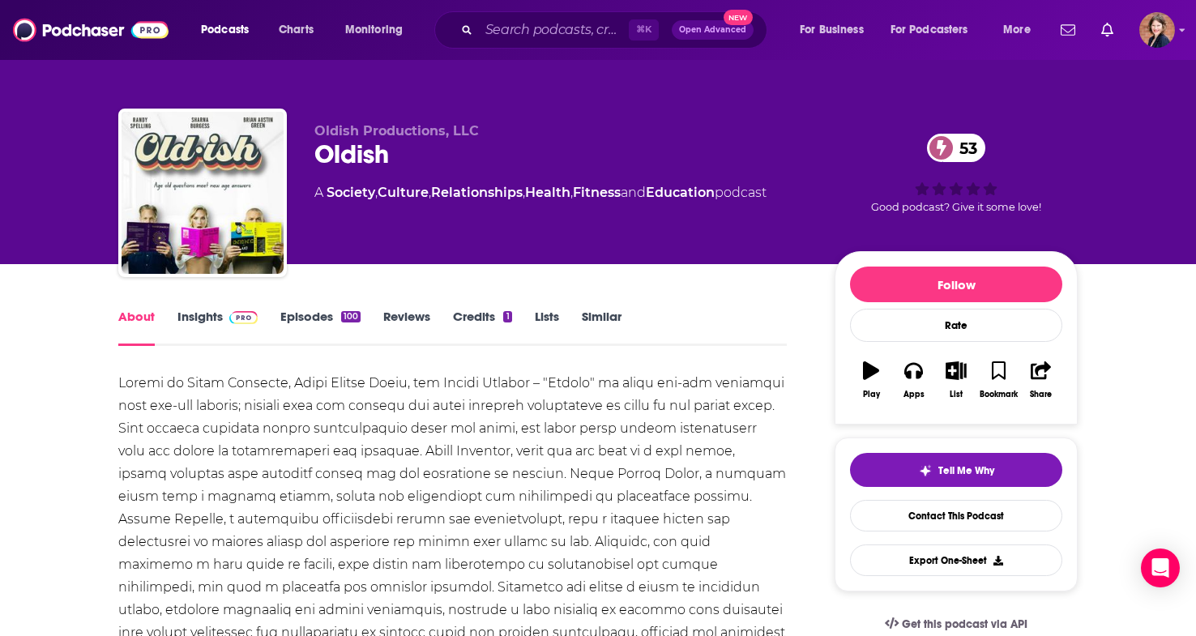
click at [321, 318] on link "Episodes 100" at bounding box center [320, 327] width 80 height 37
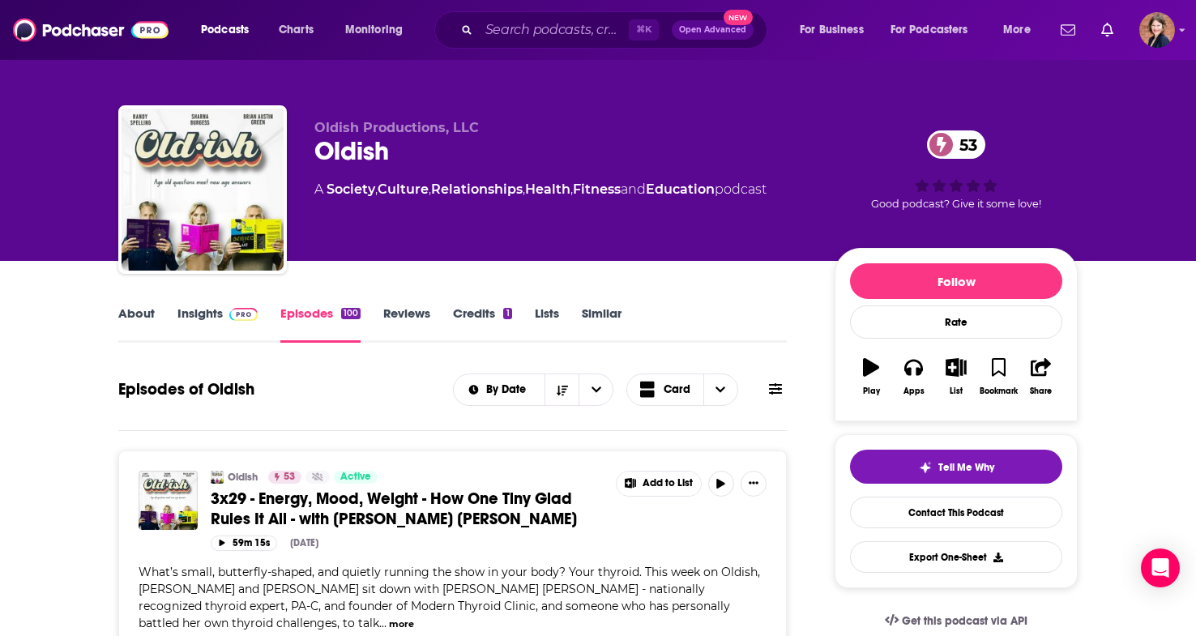
scroll to position [89, 0]
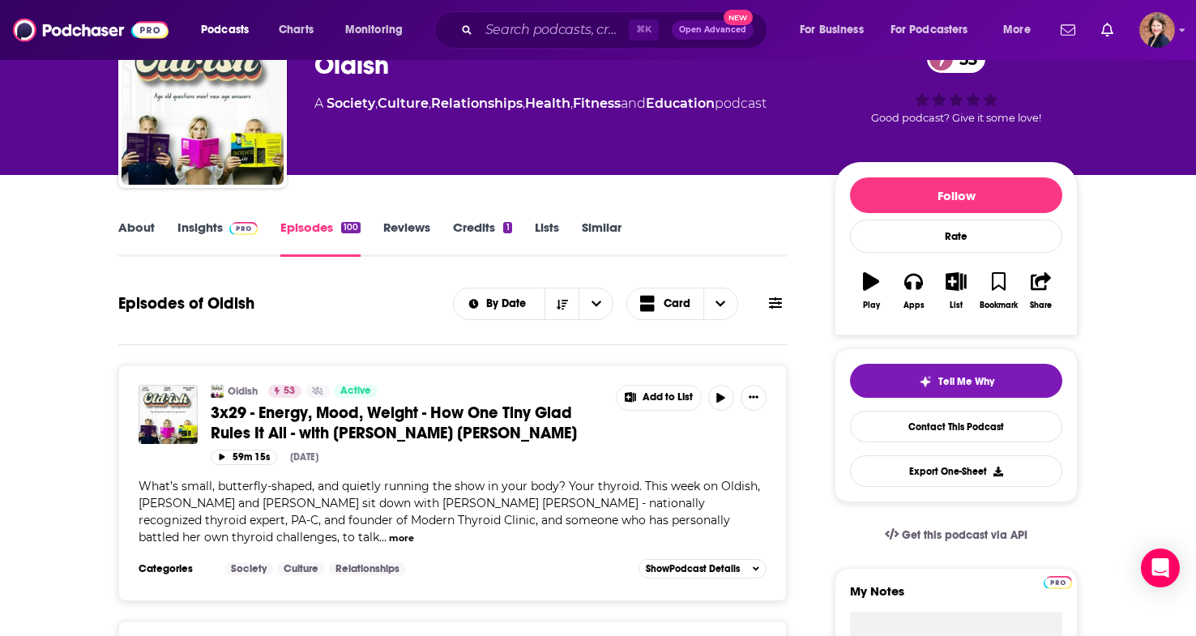
click at [399, 420] on span "3x29 - Energy, Mood, Weight - How One Tiny Glad Rules It All - with [PERSON_NAM…" at bounding box center [394, 423] width 366 height 41
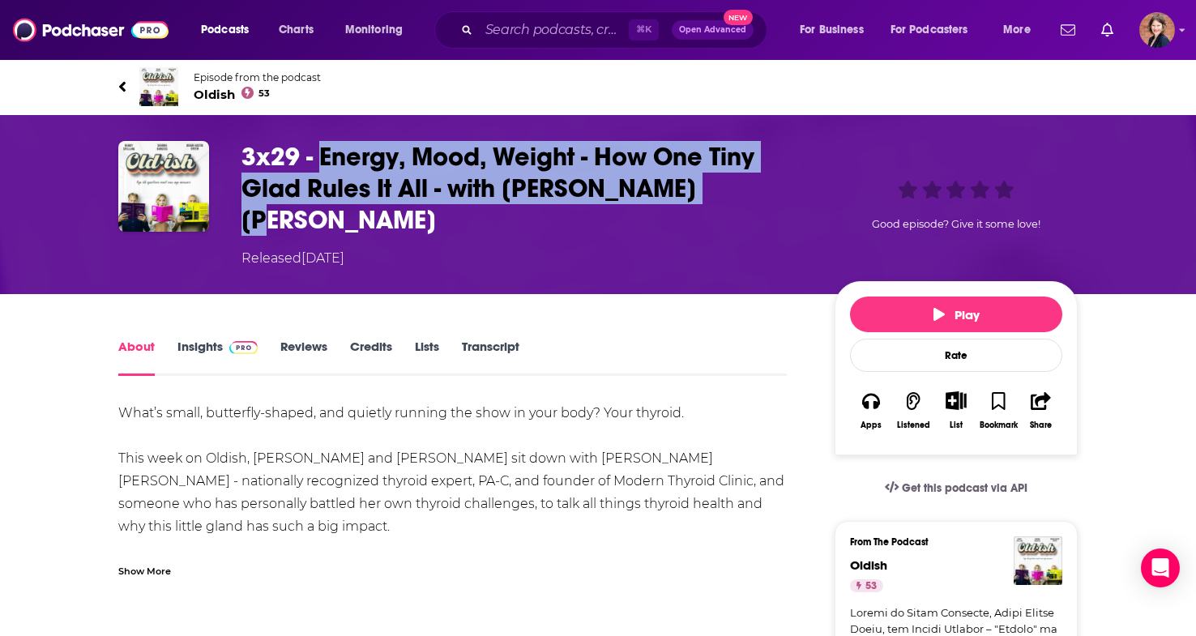
drag, startPoint x: 678, startPoint y: 187, endPoint x: 323, endPoint y: 156, distance: 356.2
click at [323, 156] on h1 "3x29 - Energy, Mood, Weight - How One Tiny Glad Rules It All - with [PERSON_NAM…" at bounding box center [524, 188] width 567 height 95
copy h1 "Energy, Mood, Weight - How One Tiny Glad Rules It All - with [PERSON_NAME] [PER…"
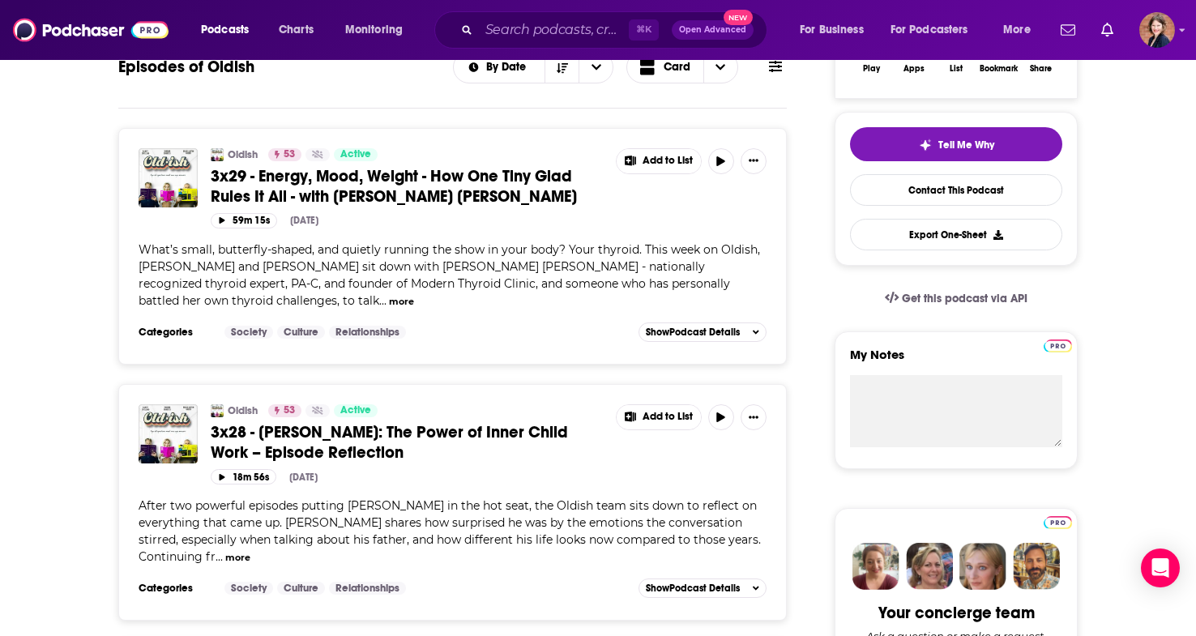
scroll to position [329, 0]
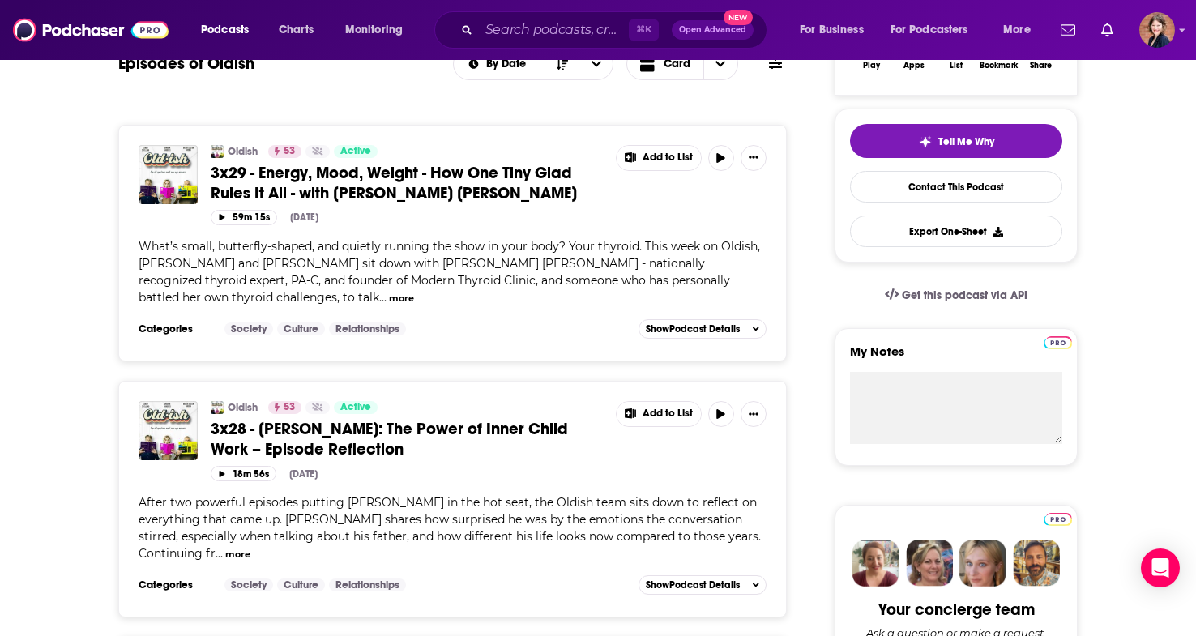
click at [395, 419] on span "3x28 - [PERSON_NAME]: The Power of Inner Child Work – Episode Reflection" at bounding box center [389, 439] width 357 height 41
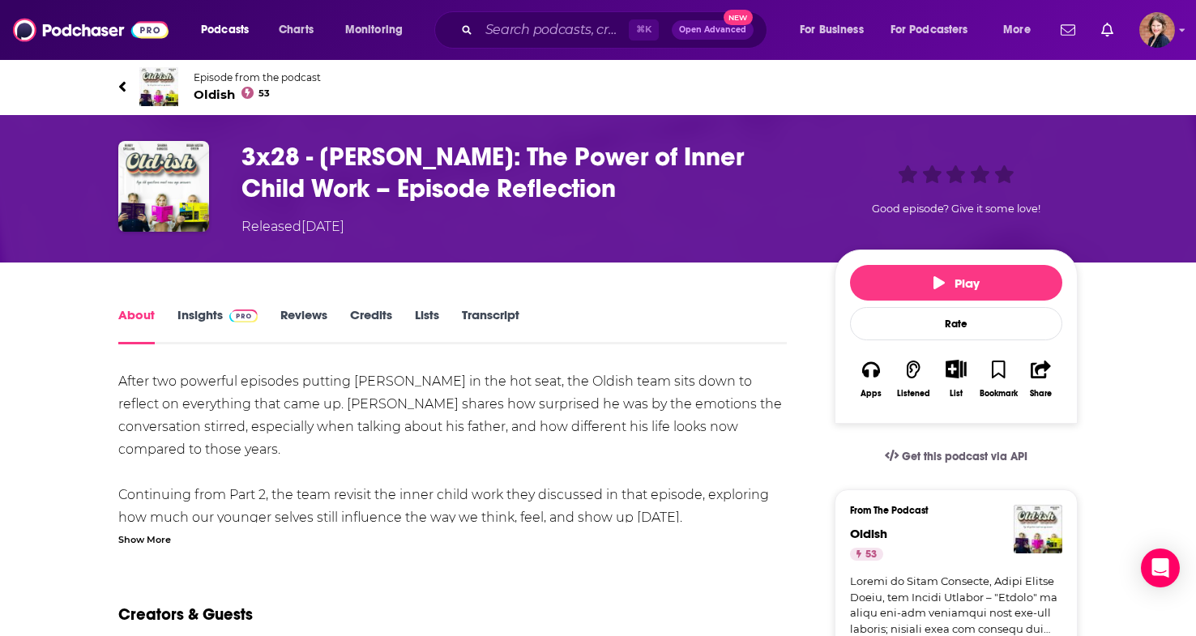
drag, startPoint x: 474, startPoint y: 180, endPoint x: 318, endPoint y: 155, distance: 158.4
click at [318, 155] on h1 "3x28 - [PERSON_NAME]: The Power of Inner Child Work – Episode Reflection" at bounding box center [524, 172] width 567 height 63
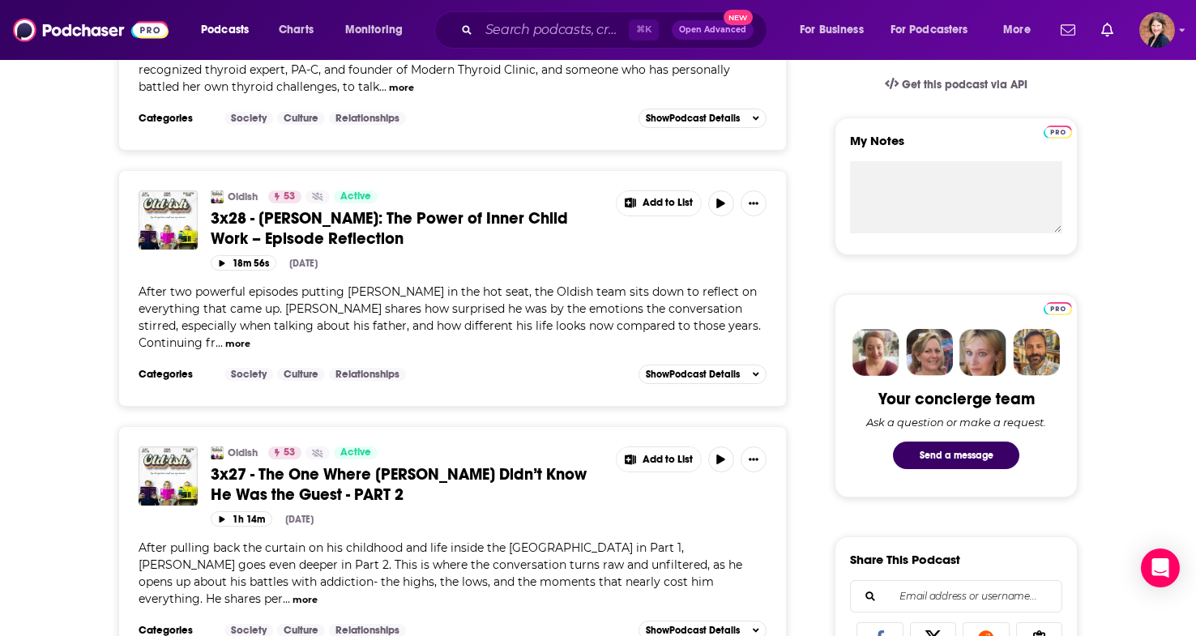
scroll to position [605, 0]
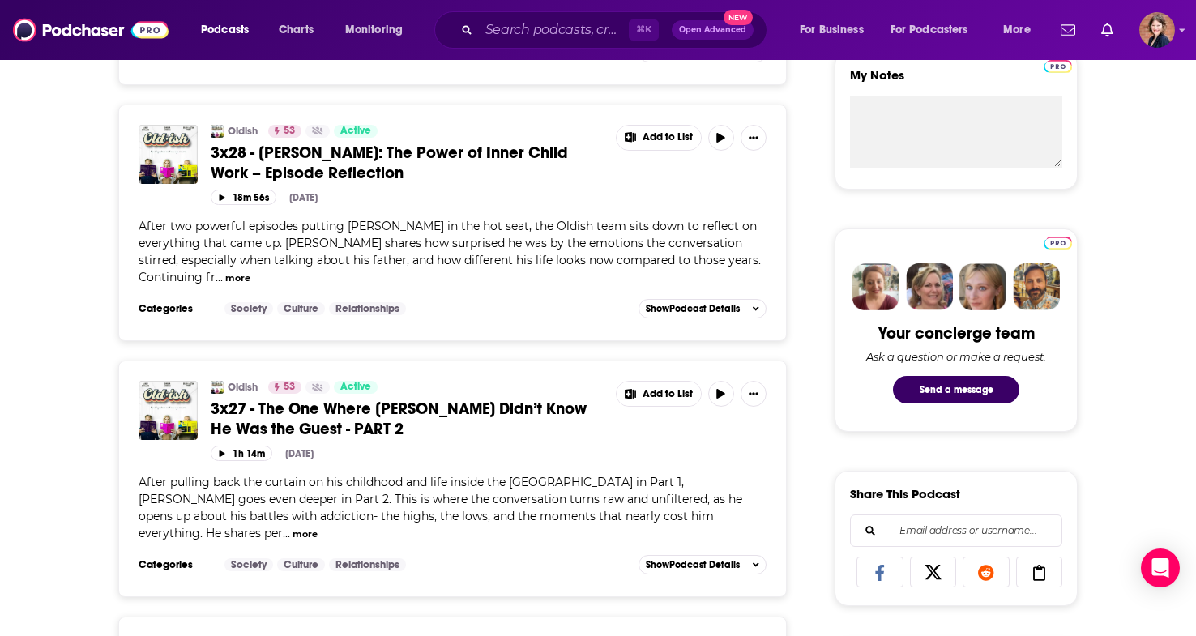
click at [501, 399] on span "3x27 - The One Where [PERSON_NAME] Didn’t Know He Was the Guest - PART 2" at bounding box center [399, 419] width 376 height 41
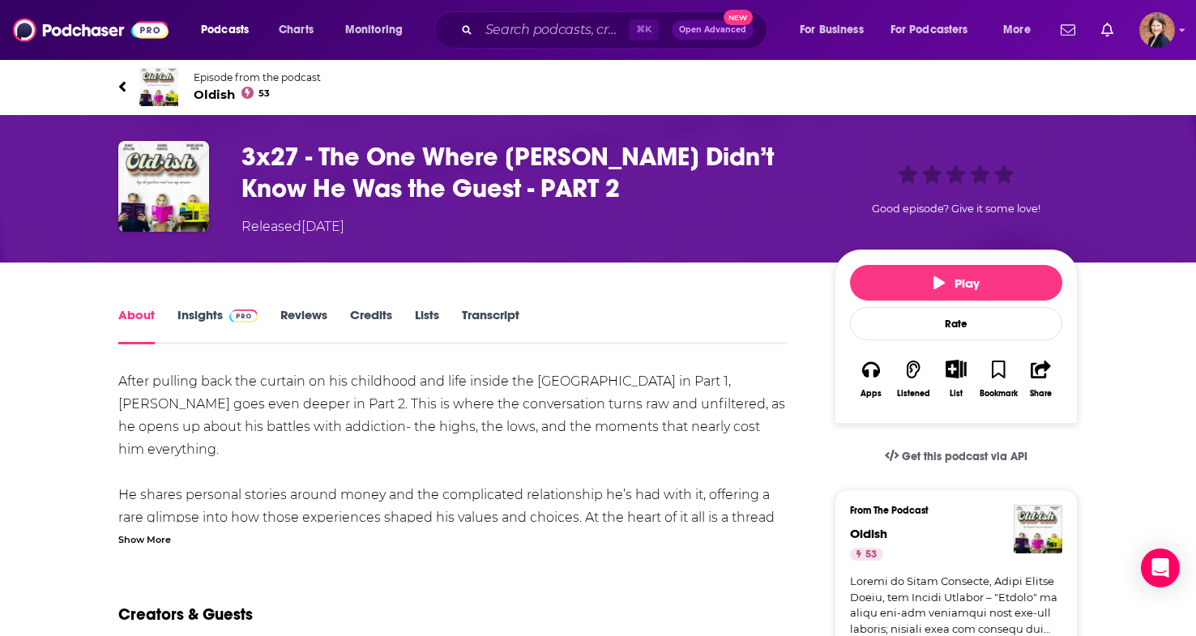
drag, startPoint x: 625, startPoint y: 190, endPoint x: 322, endPoint y: 157, distance: 304.0
click at [322, 157] on h1 "3x27 - The One Where [PERSON_NAME] Didn’t Know He Was the Guest - PART 2" at bounding box center [524, 172] width 567 height 63
copy h1 "The One Where [PERSON_NAME] Didn’t Know He Was the Guest - PART 2"
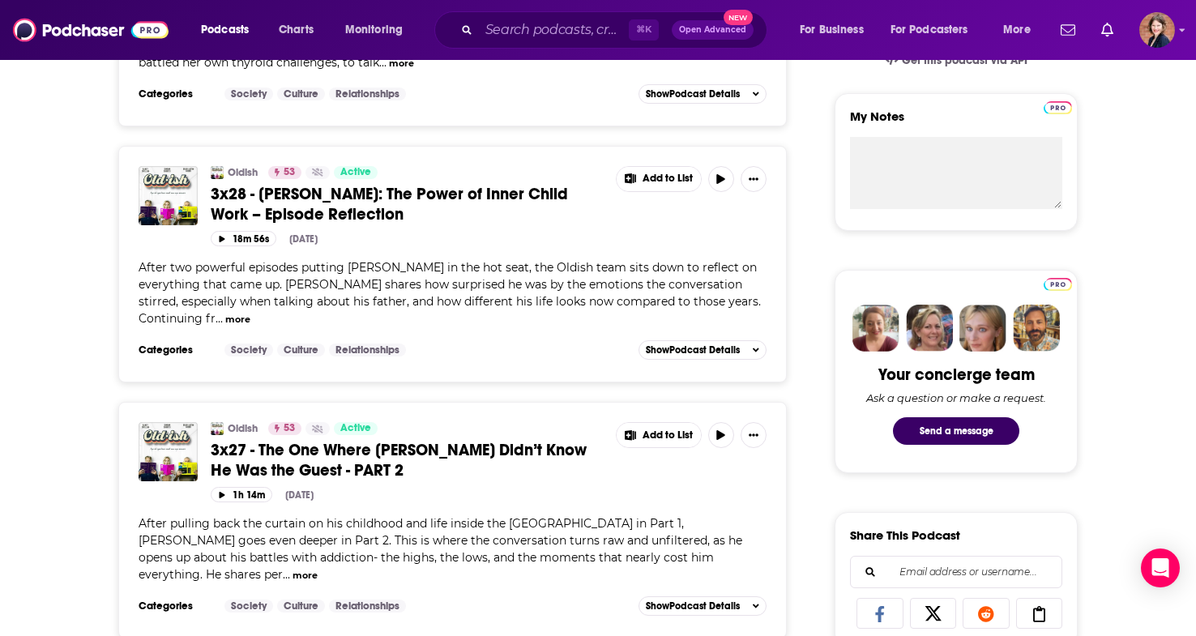
scroll to position [628, 0]
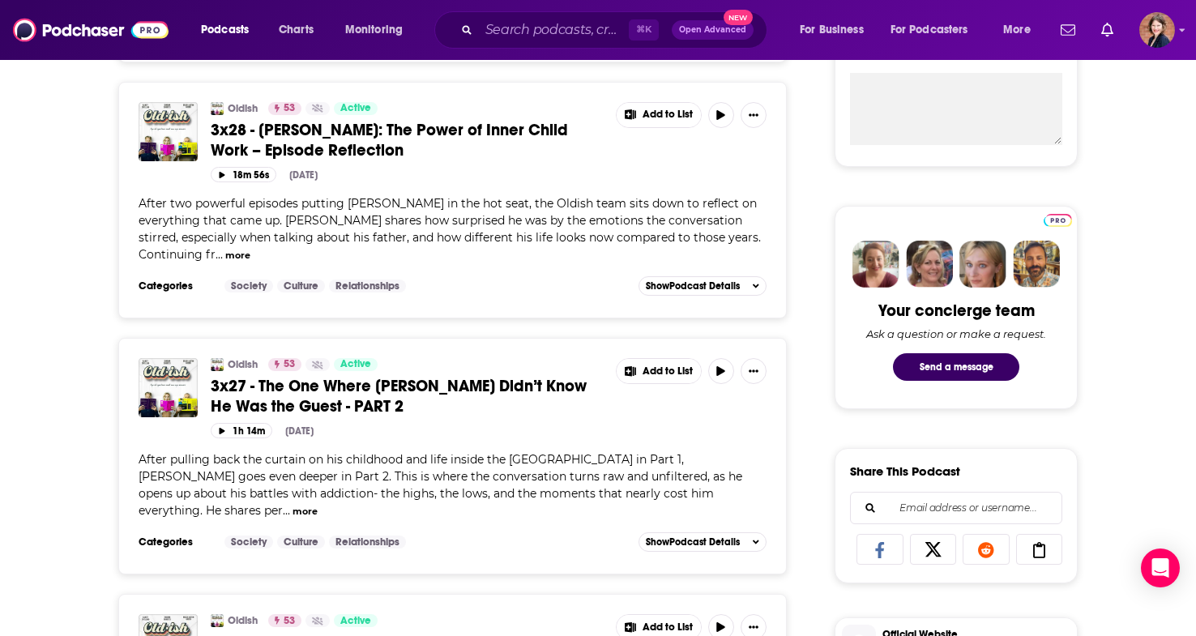
click at [305, 376] on span "3x27 - The One Where [PERSON_NAME] Didn’t Know He Was the Guest - PART 2" at bounding box center [399, 396] width 376 height 41
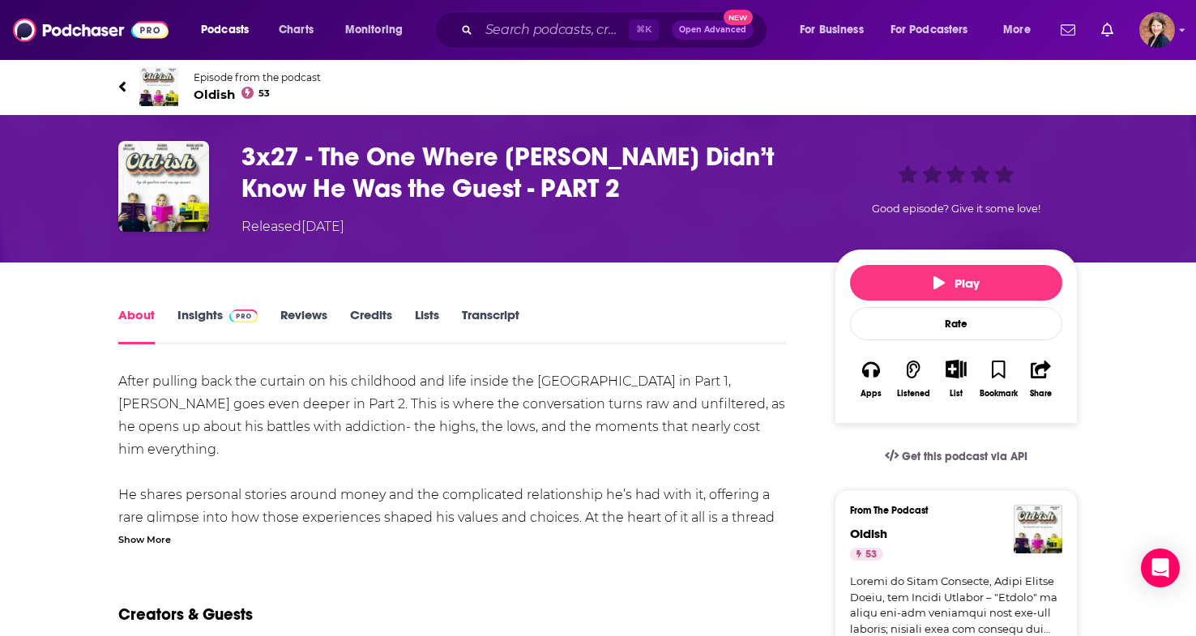
drag, startPoint x: 635, startPoint y: 181, endPoint x: 322, endPoint y: 152, distance: 314.8
click at [322, 152] on h1 "3x27 - The One Where [PERSON_NAME] Didn’t Know He Was the Guest - PART 2" at bounding box center [524, 172] width 567 height 63
copy h1 "The One Where [PERSON_NAME] Didn’t Know He Was the Guest - PART 2"
click at [533, 23] on input "Search podcasts, credits, & more..." at bounding box center [554, 30] width 150 height 26
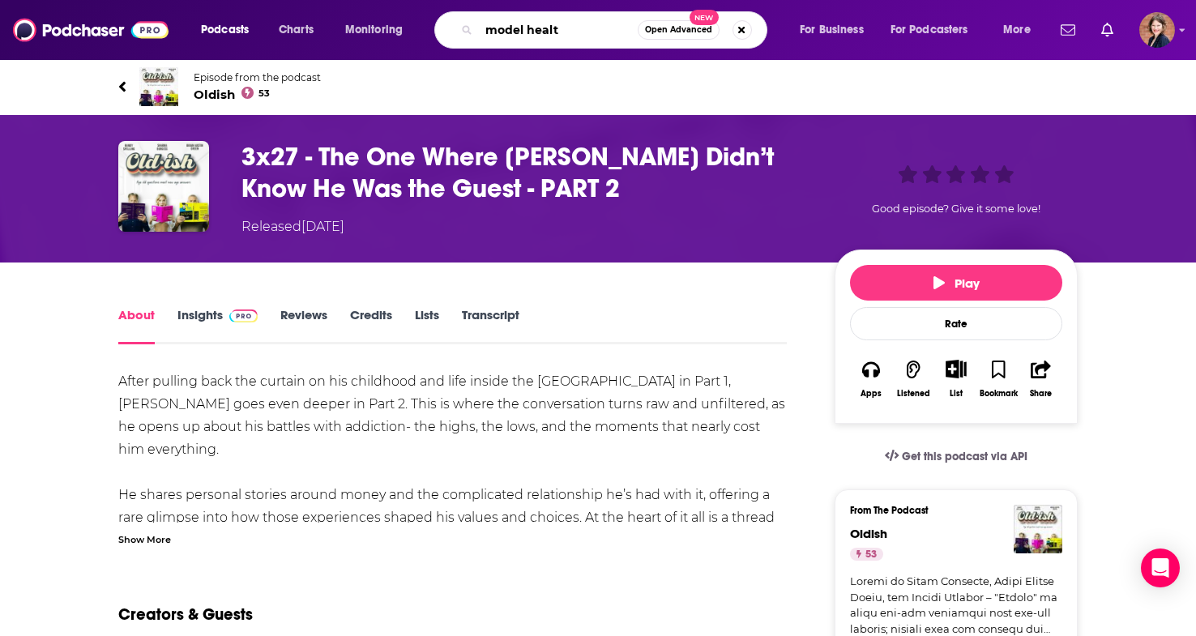
type input "model health"
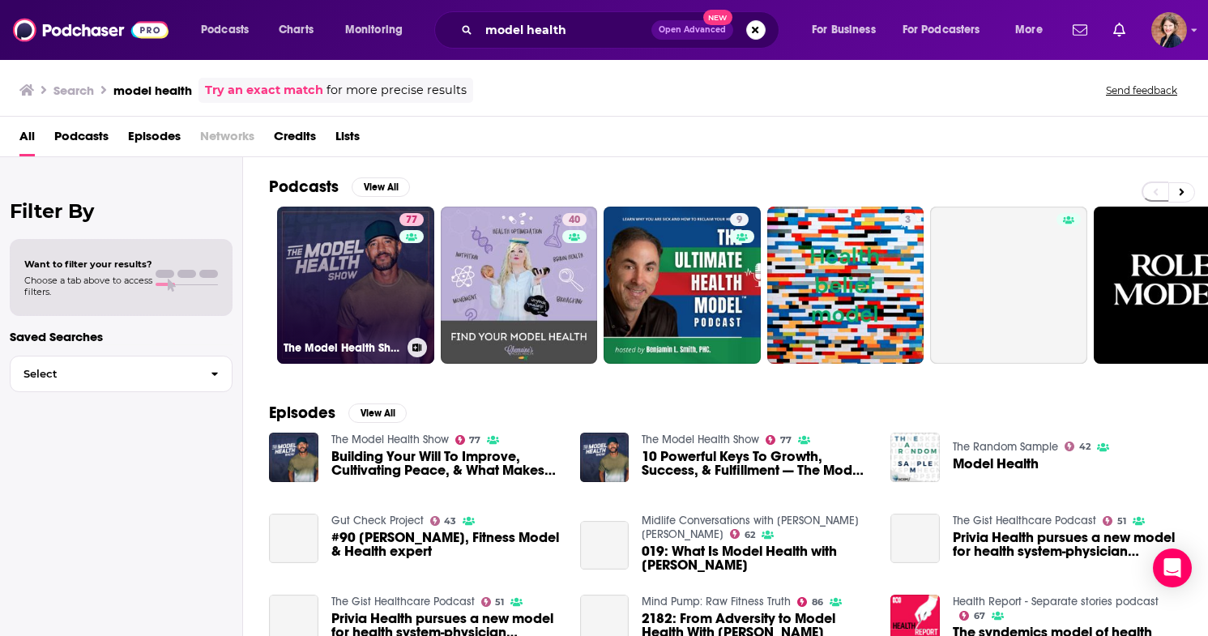
click at [386, 258] on link "77 The Model Health Show" at bounding box center [355, 285] width 157 height 157
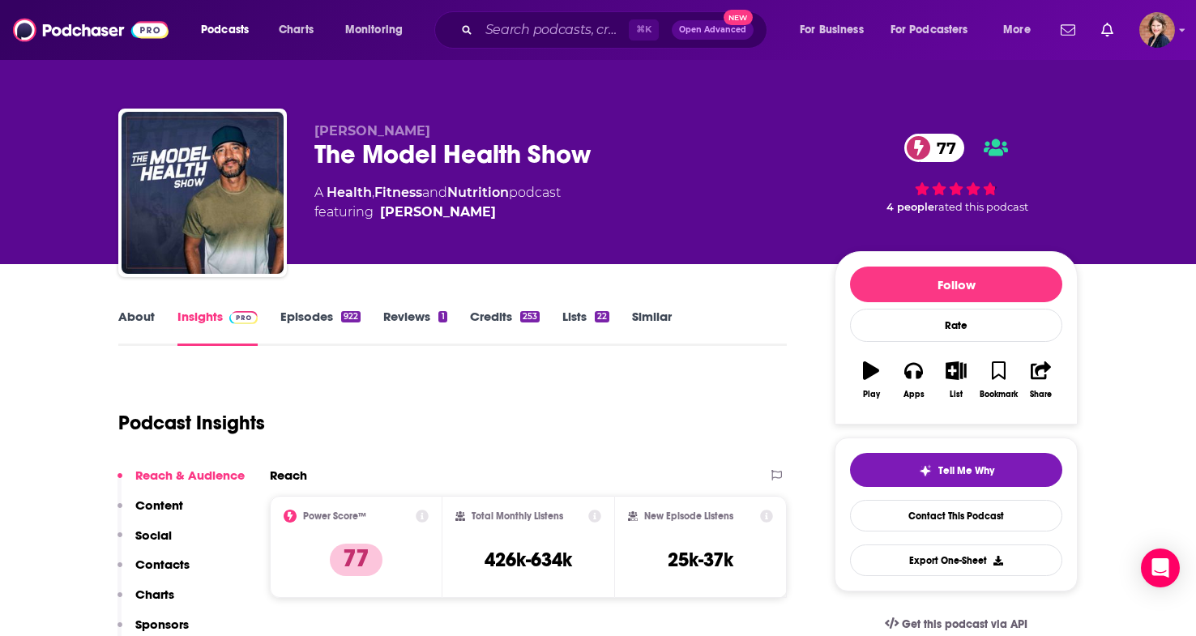
click at [326, 316] on link "Episodes 922" at bounding box center [320, 327] width 80 height 37
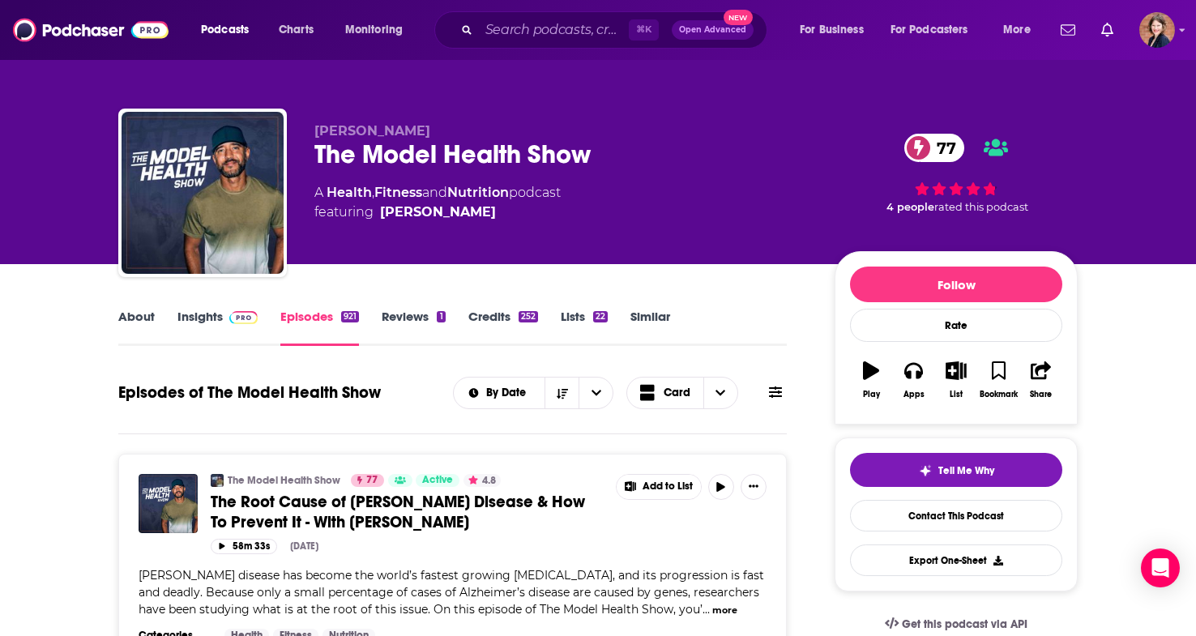
click at [505, 509] on span "The Root Cause of [PERSON_NAME] Disease & How To Prevent It - With [PERSON_NAME]" at bounding box center [398, 512] width 374 height 41
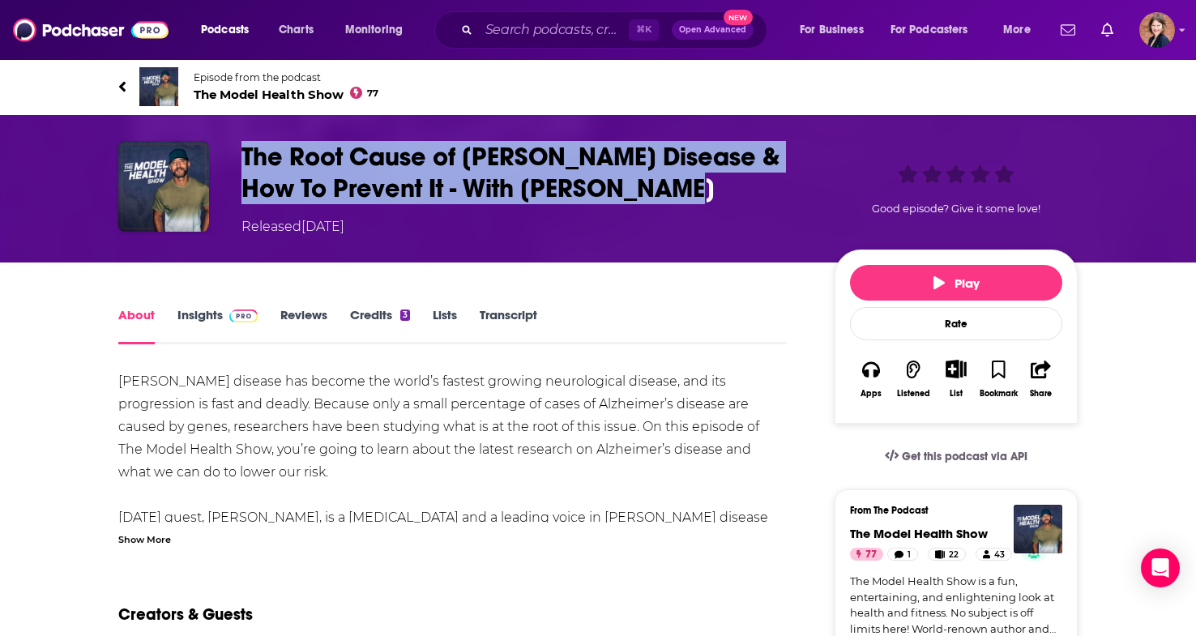
drag, startPoint x: 668, startPoint y: 202, endPoint x: 199, endPoint y: 151, distance: 471.0
click at [199, 151] on div "The Root Cause of [PERSON_NAME] Disease & How To Prevent It - With [PERSON_NAME…" at bounding box center [597, 189] width 959 height 96
copy div "The Root Cause of [PERSON_NAME] Disease & How To Prevent It - With [PERSON_NAME]"
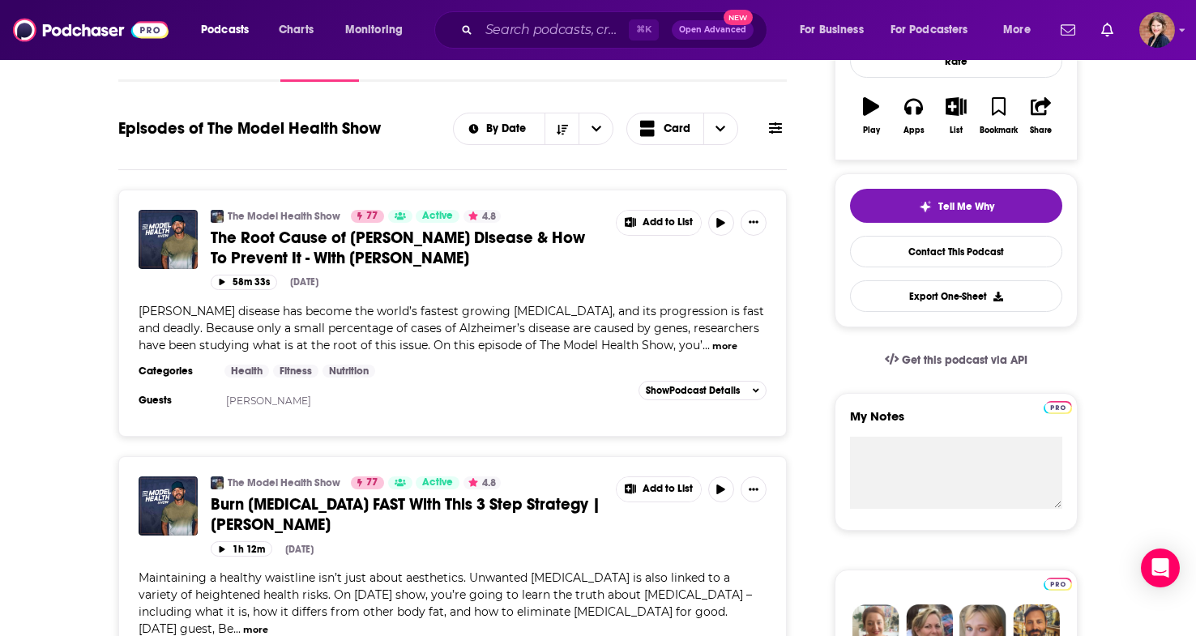
scroll to position [523, 0]
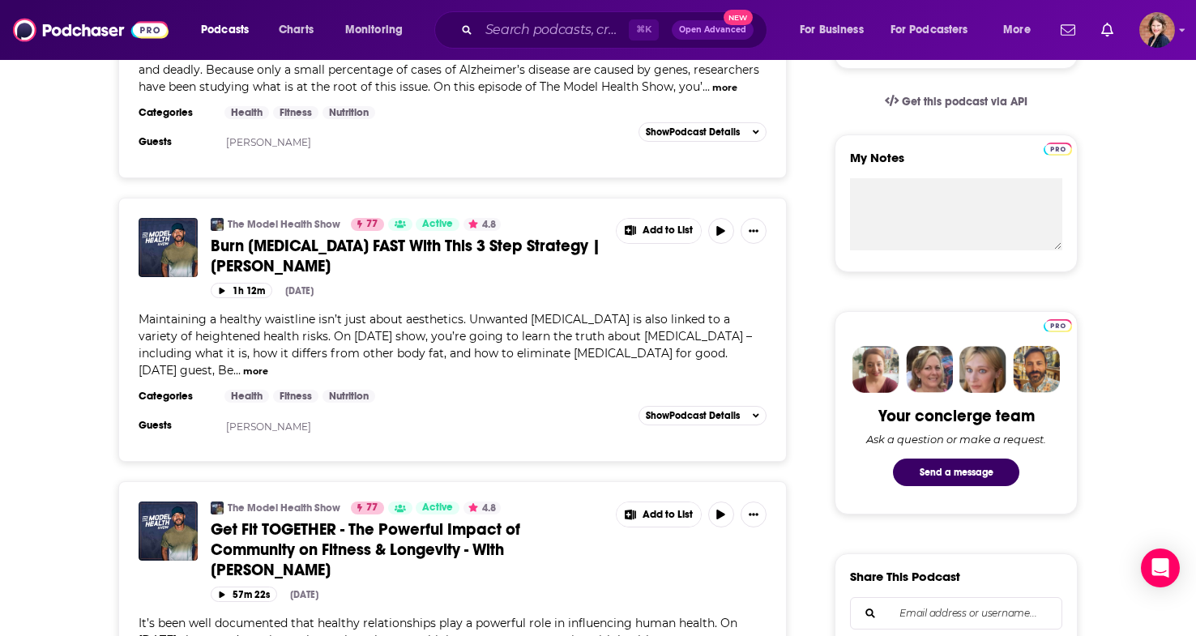
click at [333, 245] on span "Burn [MEDICAL_DATA] FAST With This 3 Step Strategy | [PERSON_NAME]" at bounding box center [406, 256] width 390 height 41
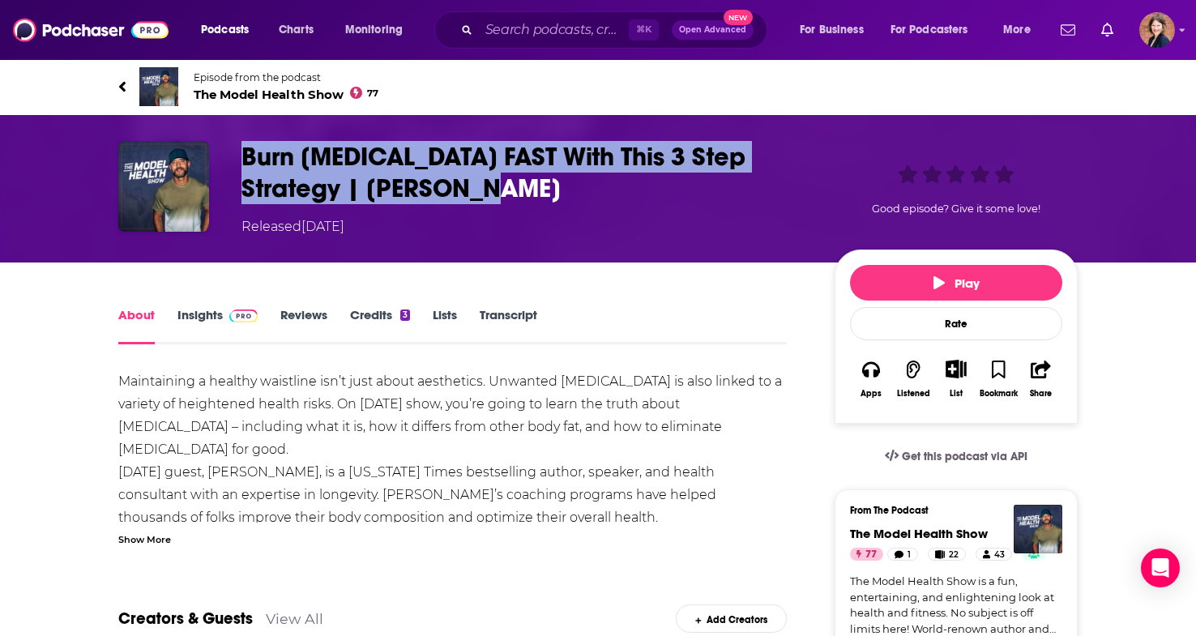
drag, startPoint x: 430, startPoint y: 190, endPoint x: 242, endPoint y: 151, distance: 191.9
click at [243, 152] on h1 "Burn [MEDICAL_DATA] FAST With This 3 Step Strategy | [PERSON_NAME]" at bounding box center [524, 172] width 567 height 63
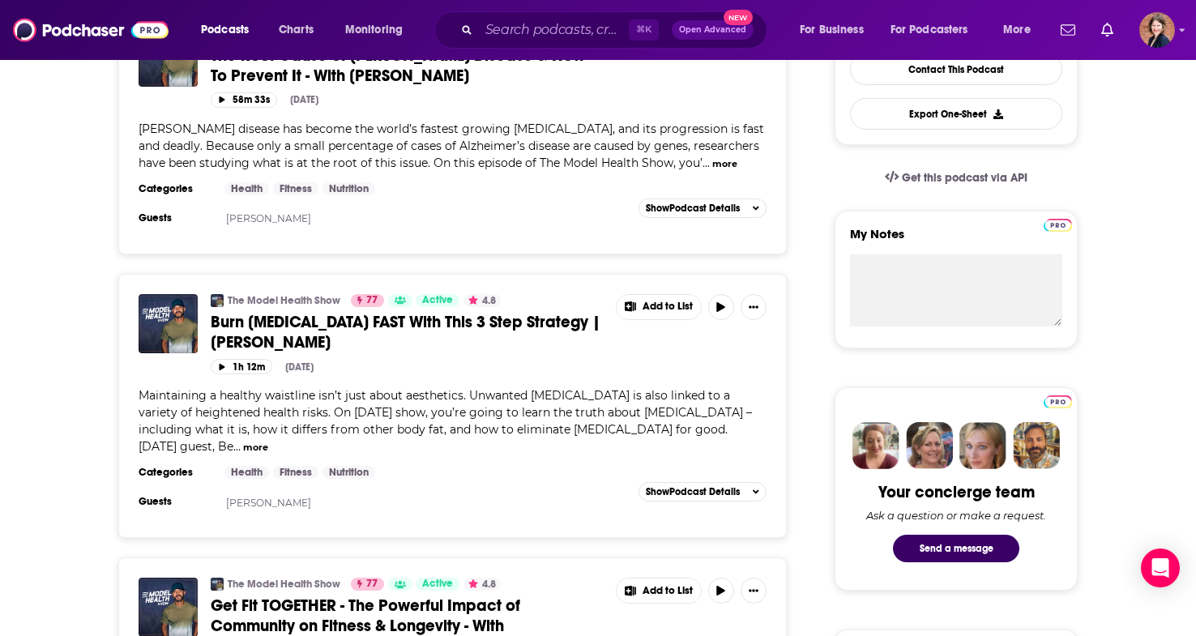
scroll to position [557, 0]
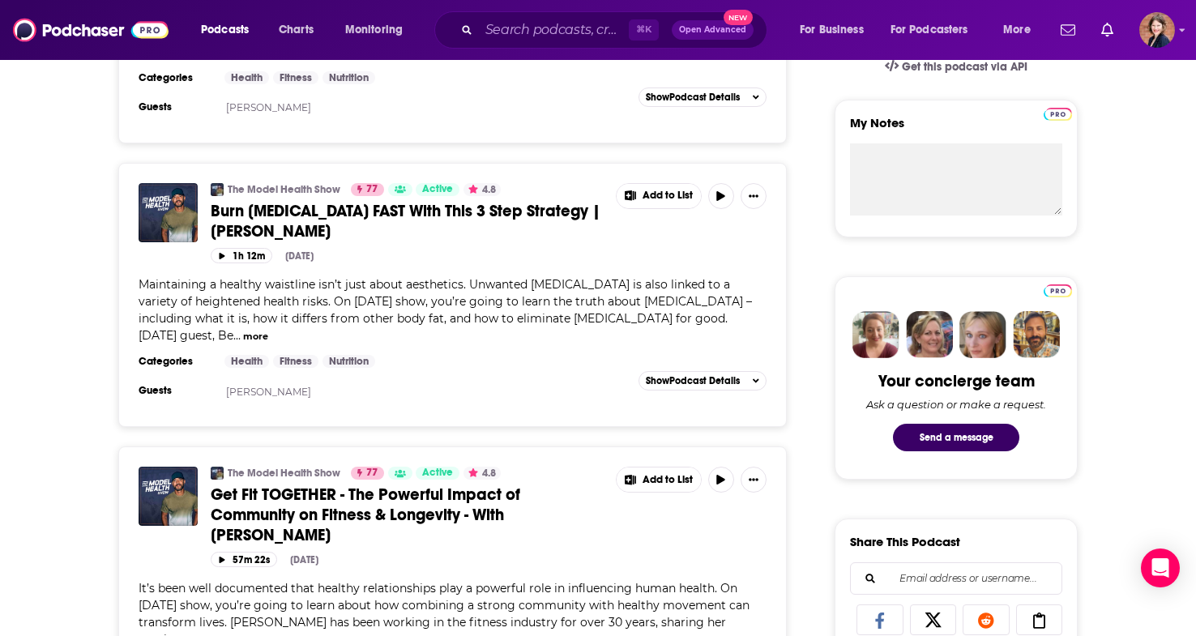
click at [371, 499] on span "Get Fit TOGETHER - The Powerful Impact of Community on Fitness & Longevity - Wi…" at bounding box center [365, 514] width 309 height 61
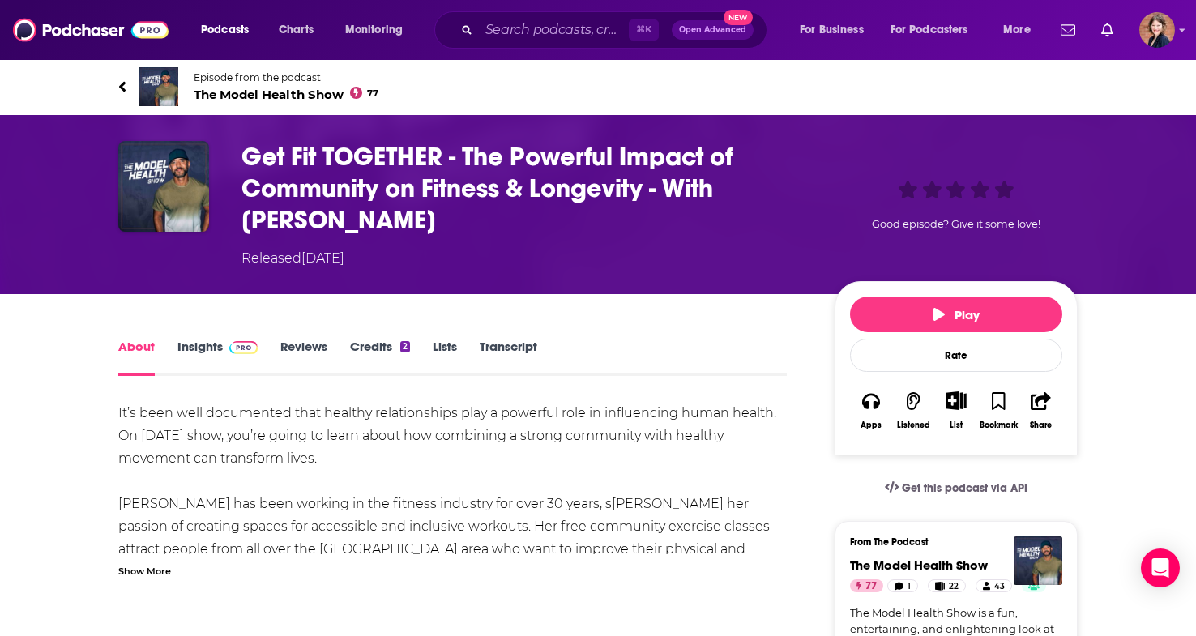
drag, startPoint x: 450, startPoint y: 221, endPoint x: 239, endPoint y: 154, distance: 221.1
click at [239, 154] on div "Get Fit TOGETHER - The Powerful Impact of Community on Fitness & Longevity - Wi…" at bounding box center [597, 204] width 959 height 127
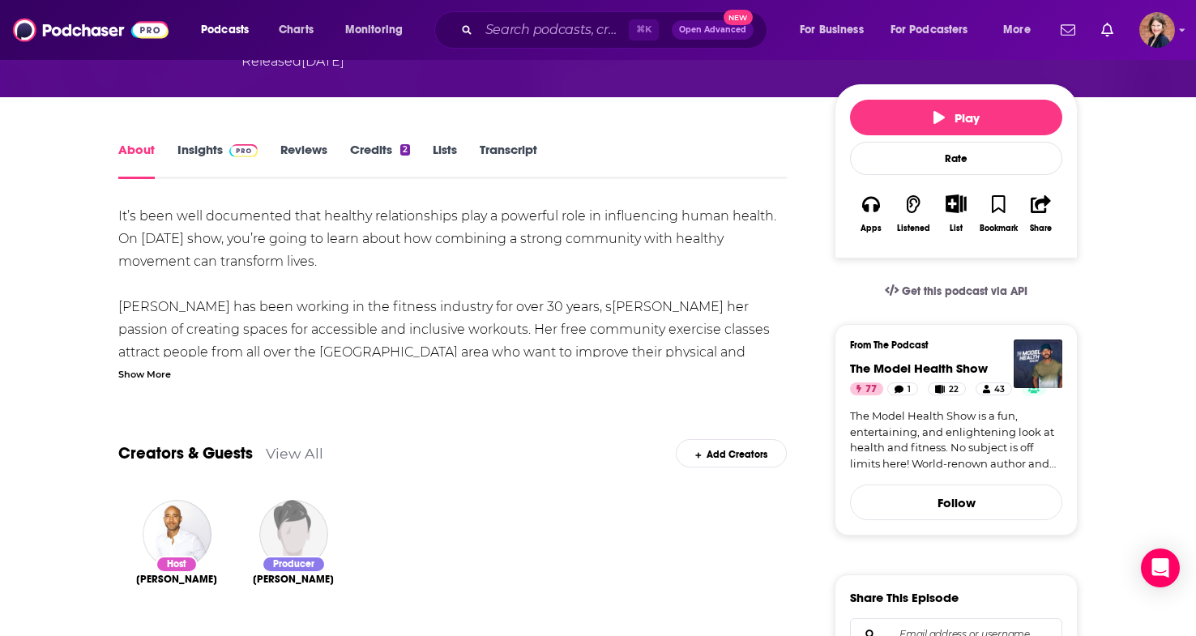
click at [143, 372] on div "Show More" at bounding box center [144, 372] width 53 height 15
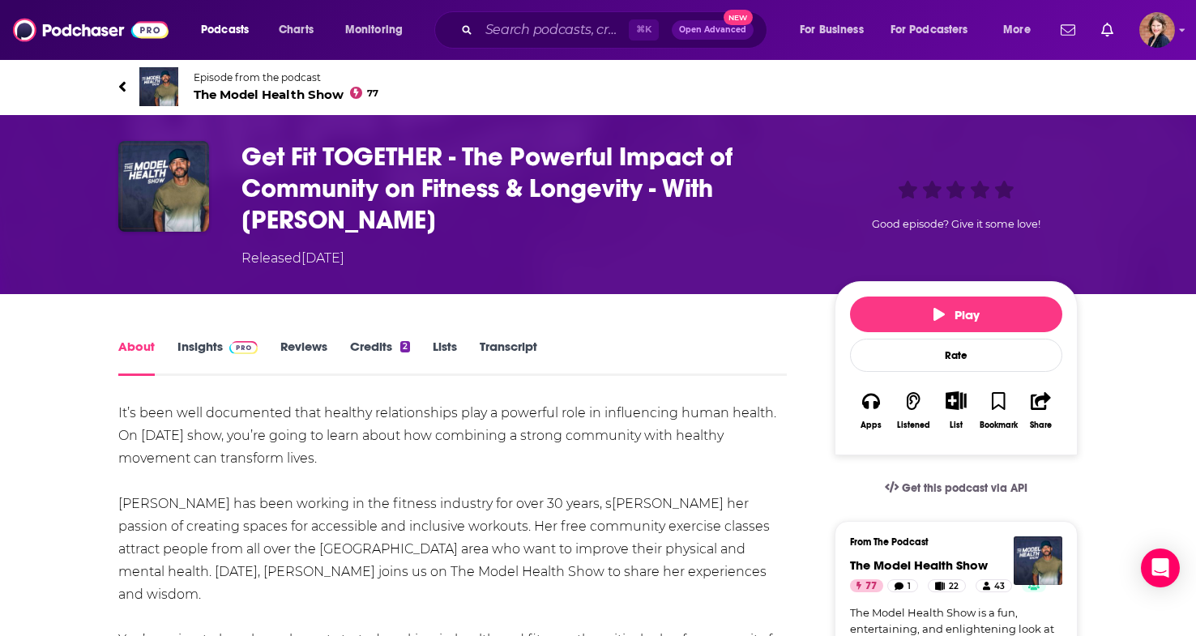
scroll to position [0, 0]
click at [126, 80] on link "Episode from the podcast The Model Health Show 77" at bounding box center [597, 86] width 959 height 39
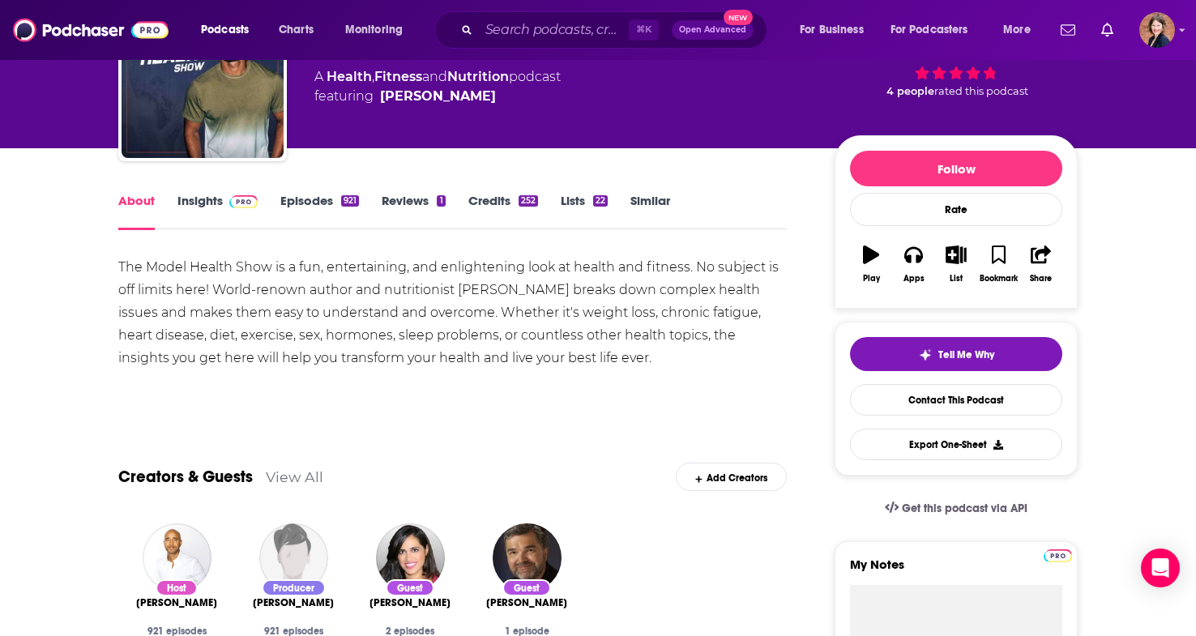
scroll to position [122, 0]
